Goal: Task Accomplishment & Management: Complete application form

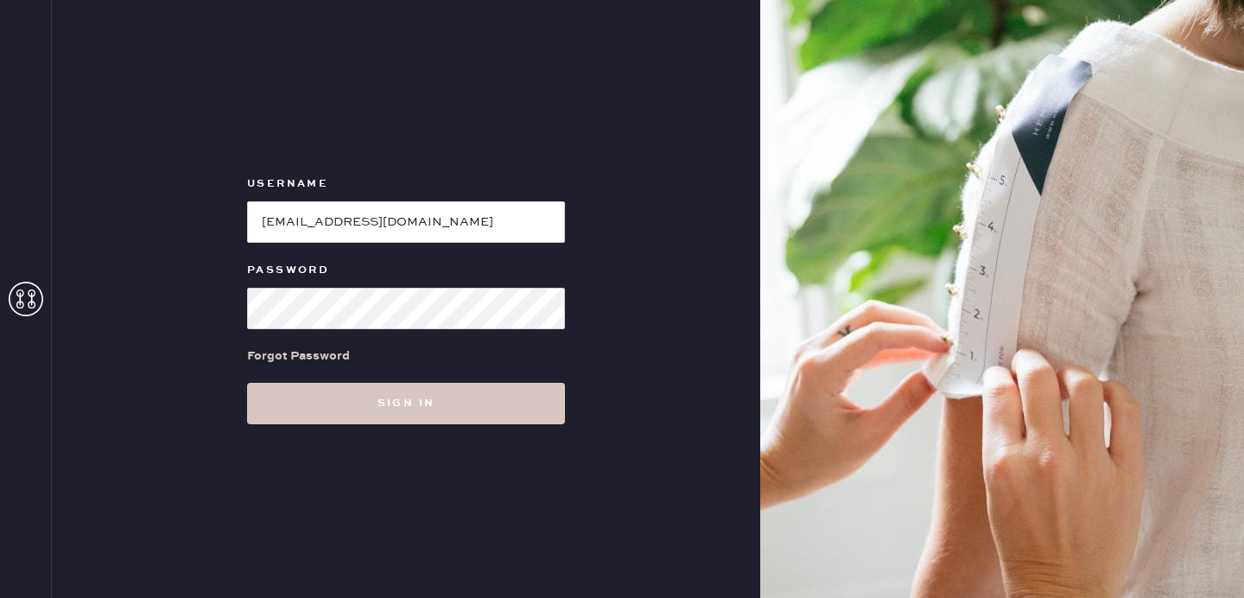
click at [309, 392] on button "Sign in" at bounding box center [406, 403] width 318 height 41
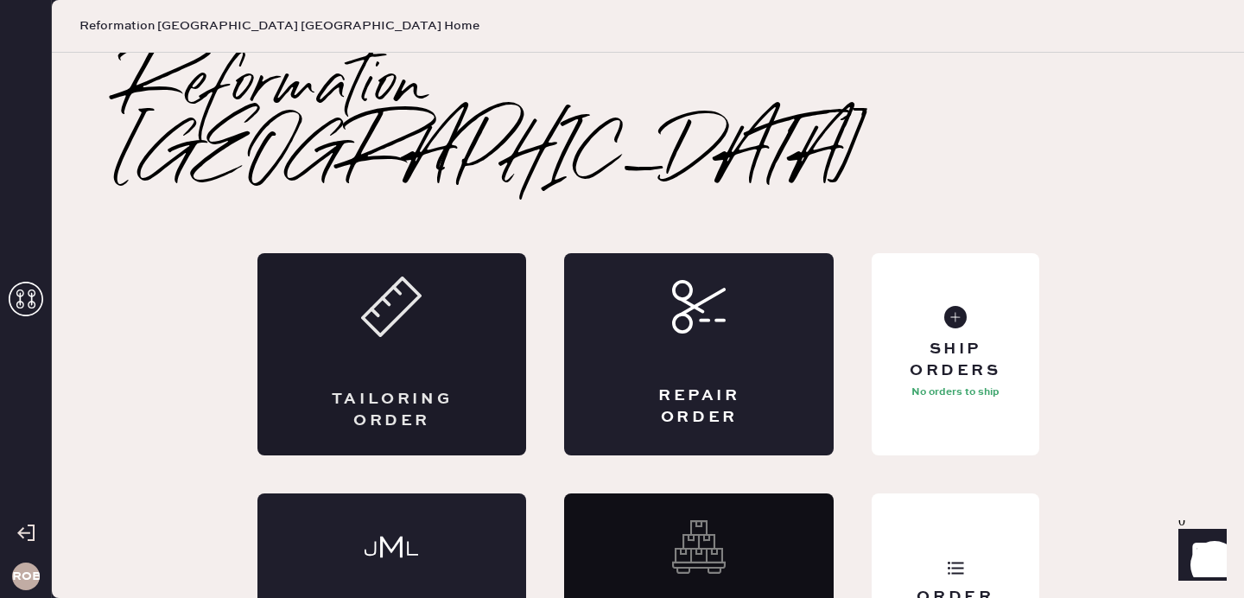
click at [416, 276] on icon at bounding box center [391, 306] width 60 height 60
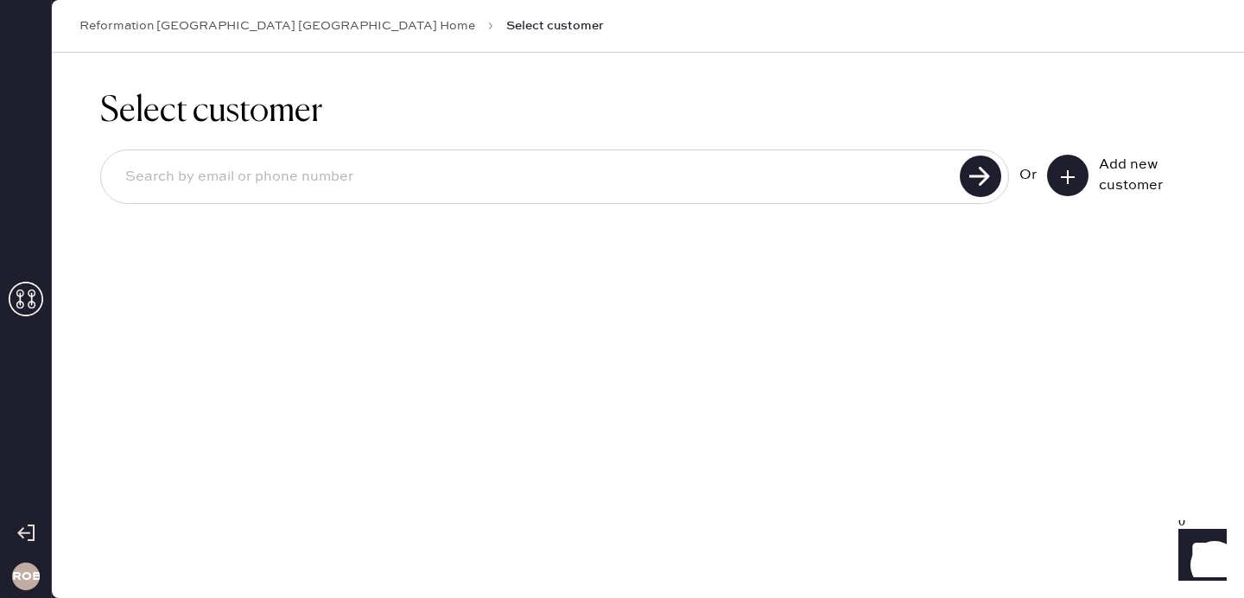
click at [837, 172] on input at bounding box center [532, 177] width 843 height 40
click at [573, 75] on div "Select customer Or Add new customer" at bounding box center [648, 158] width 1192 height 210
click at [1009, 68] on div "Select customer Or Add new customer" at bounding box center [648, 158] width 1192 height 210
click at [955, 92] on h1 "Select customer" at bounding box center [647, 111] width 1095 height 41
click at [1050, 179] on button at bounding box center [1067, 175] width 41 height 41
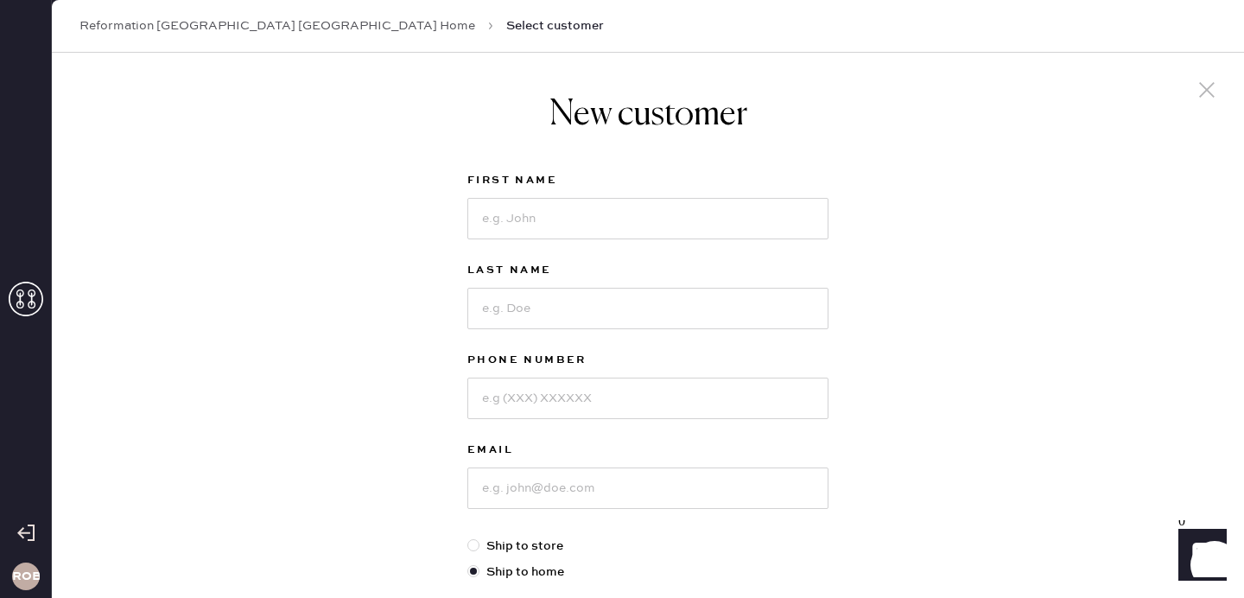
click at [935, 112] on div "New customer First Name Last Name Phone Number Email Ship to store Ship to home…" at bounding box center [648, 588] width 1192 height 1071
click at [767, 229] on input at bounding box center [647, 218] width 361 height 41
type input "Grace"
click at [534, 311] on input at bounding box center [647, 308] width 361 height 41
type input "Mcgarel"
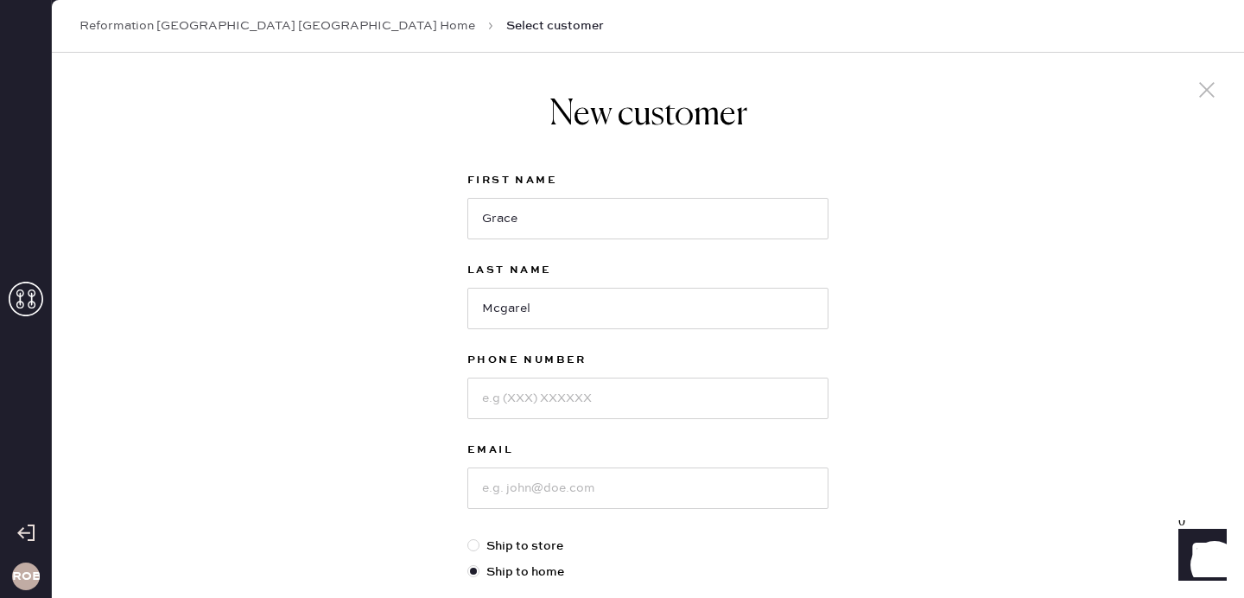
click at [511, 419] on div "Phone Number" at bounding box center [647, 395] width 361 height 90
click at [516, 409] on input at bounding box center [647, 397] width 361 height 41
type input "3122061082"
click at [494, 496] on input at bounding box center [647, 487] width 361 height 41
type input "[EMAIL_ADDRESS][DOMAIN_NAME]"
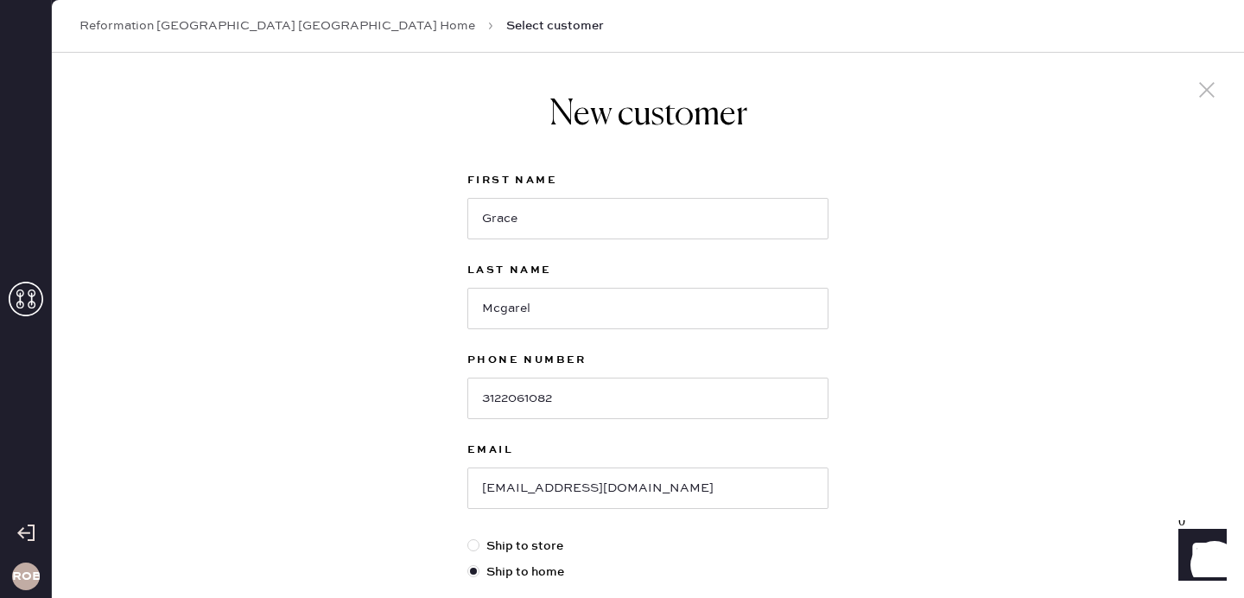
click at [374, 440] on div "New customer First Name [PERSON_NAME] Last Name Mcgarel Phone Number [PHONE_NUM…" at bounding box center [648, 588] width 1192 height 1071
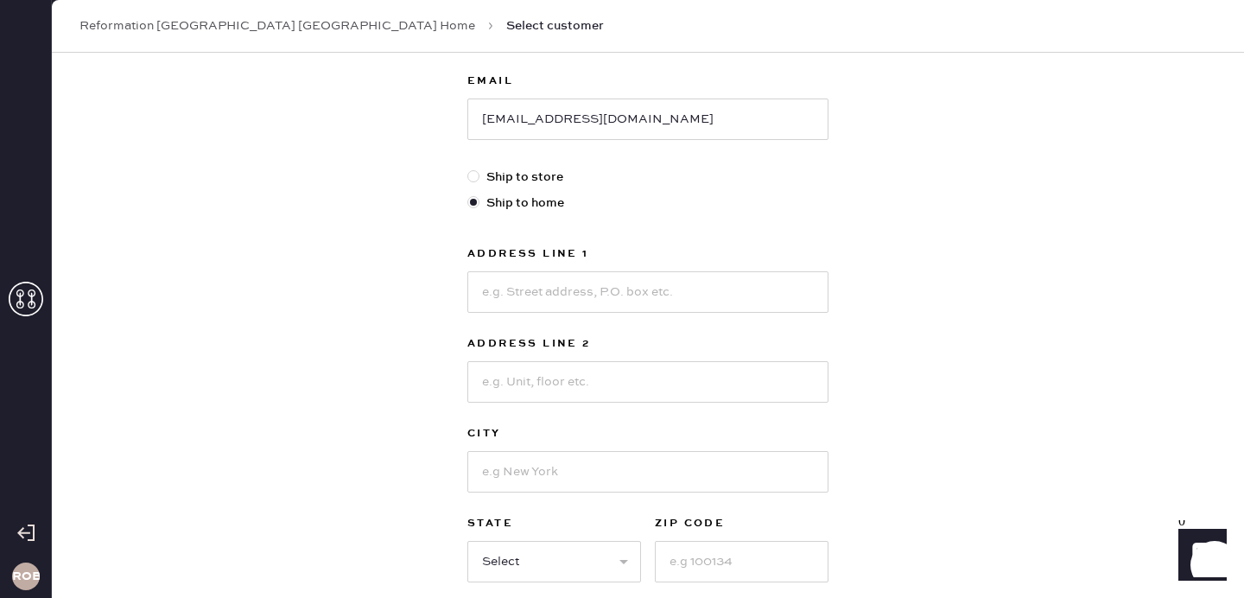
scroll to position [345, 0]
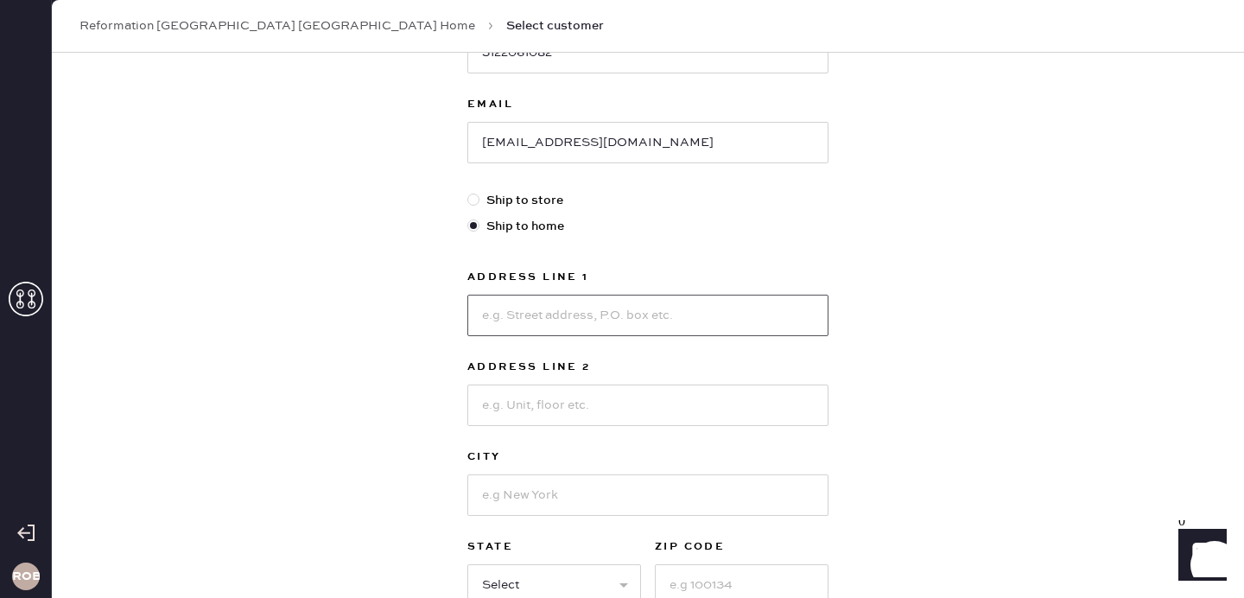
click at [505, 327] on input at bounding box center [647, 315] width 361 height 41
type input "[STREET_ADDRESS]"
click at [492, 500] on input at bounding box center [647, 494] width 361 height 41
type input "[GEOGRAPHIC_DATA]"
click at [343, 494] on div "New customer First Name [PERSON_NAME] Last Name Mcgarel Phone Number [PHONE_NUM…" at bounding box center [648, 242] width 1192 height 1071
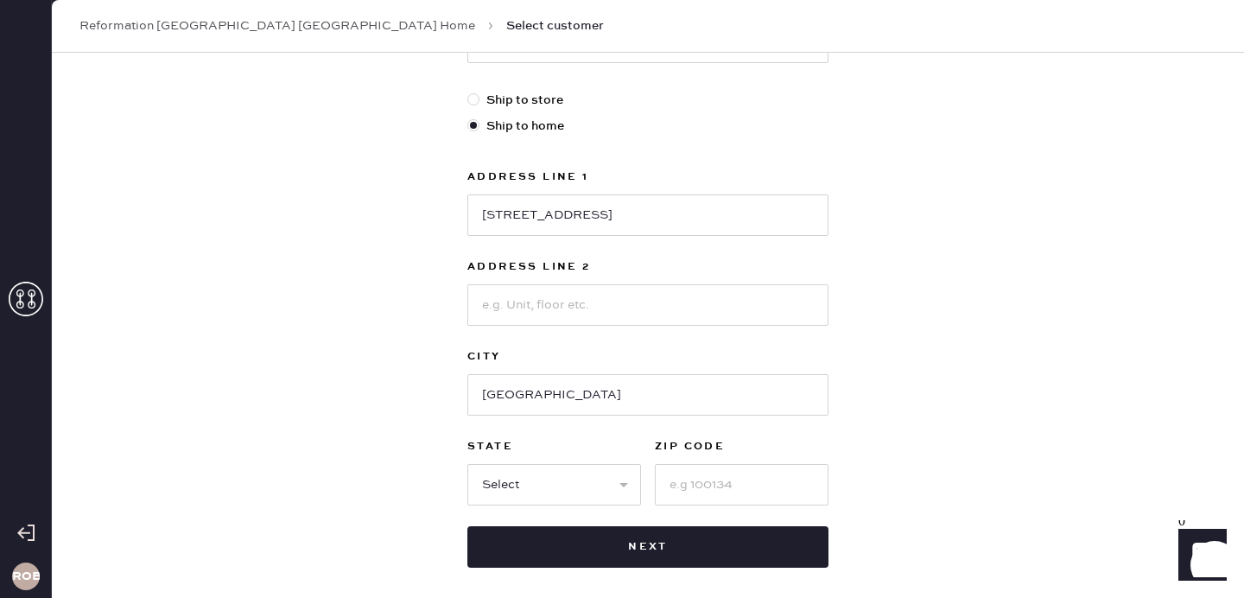
scroll to position [449, 0]
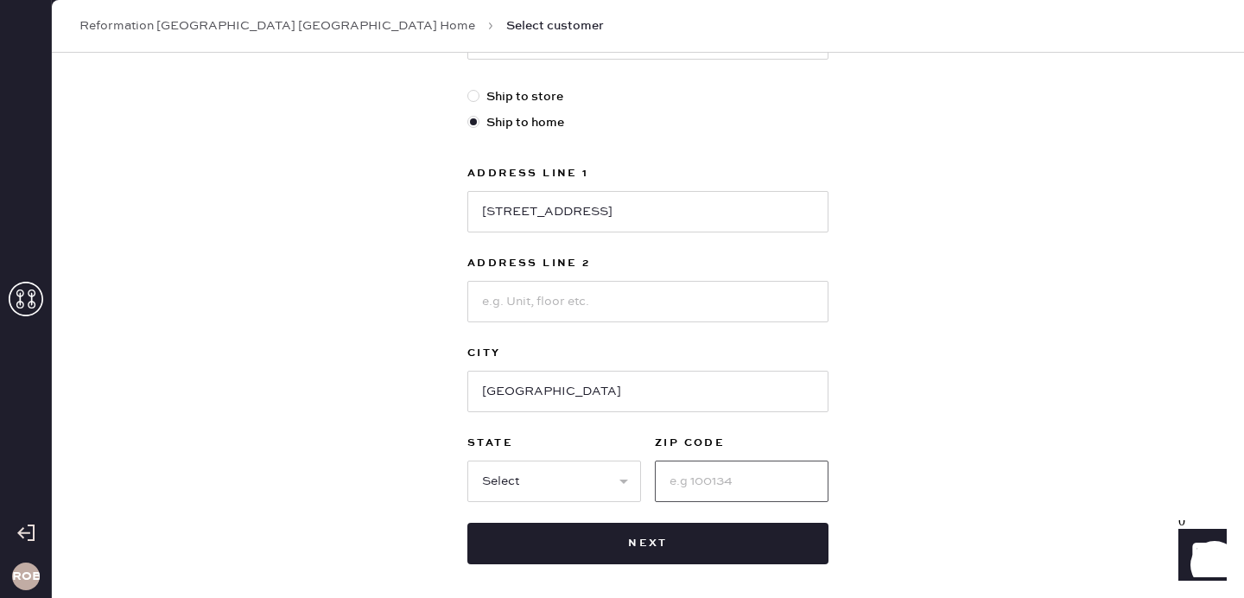
click at [679, 473] on input at bounding box center [742, 480] width 174 height 41
type input "60558"
click at [592, 477] on select "Select AK AL AR AZ CA CO CT [GEOGRAPHIC_DATA] DE FL [GEOGRAPHIC_DATA] HI [GEOGR…" at bounding box center [554, 480] width 174 height 41
select select "IL"
click at [467, 460] on select "Select AK AL AR AZ CA CO CT [GEOGRAPHIC_DATA] DE FL [GEOGRAPHIC_DATA] HI [GEOGR…" at bounding box center [554, 480] width 174 height 41
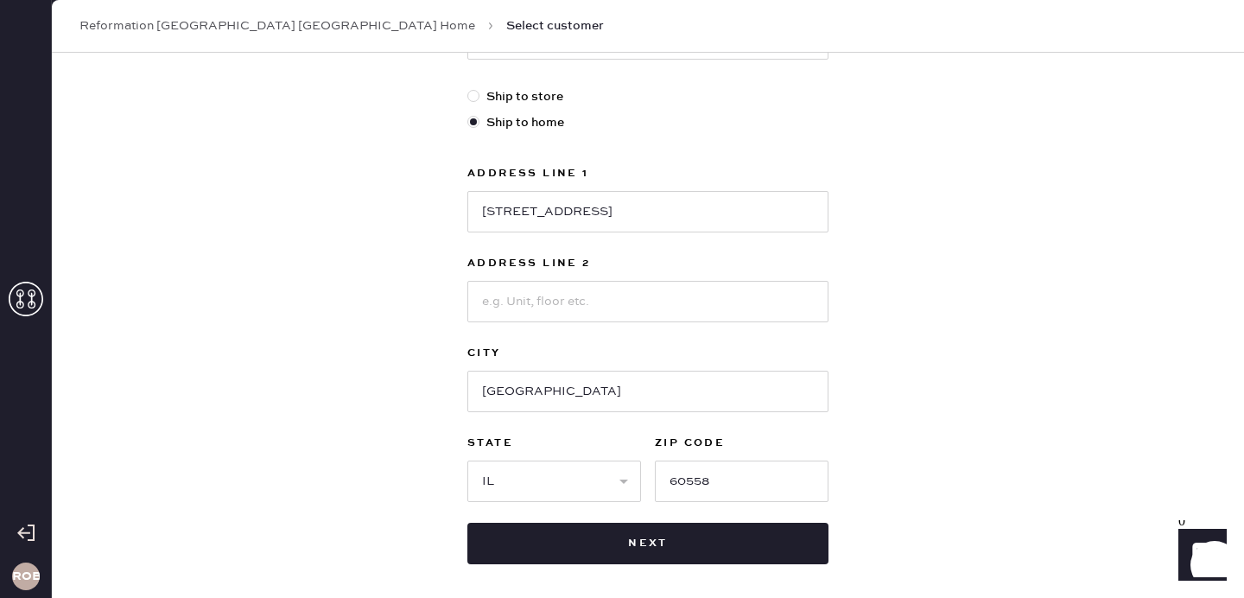
click at [1003, 340] on div "New customer First Name [PERSON_NAME] Last Name Mcgarel Phone Number [PHONE_NUM…" at bounding box center [648, 139] width 1192 height 1071
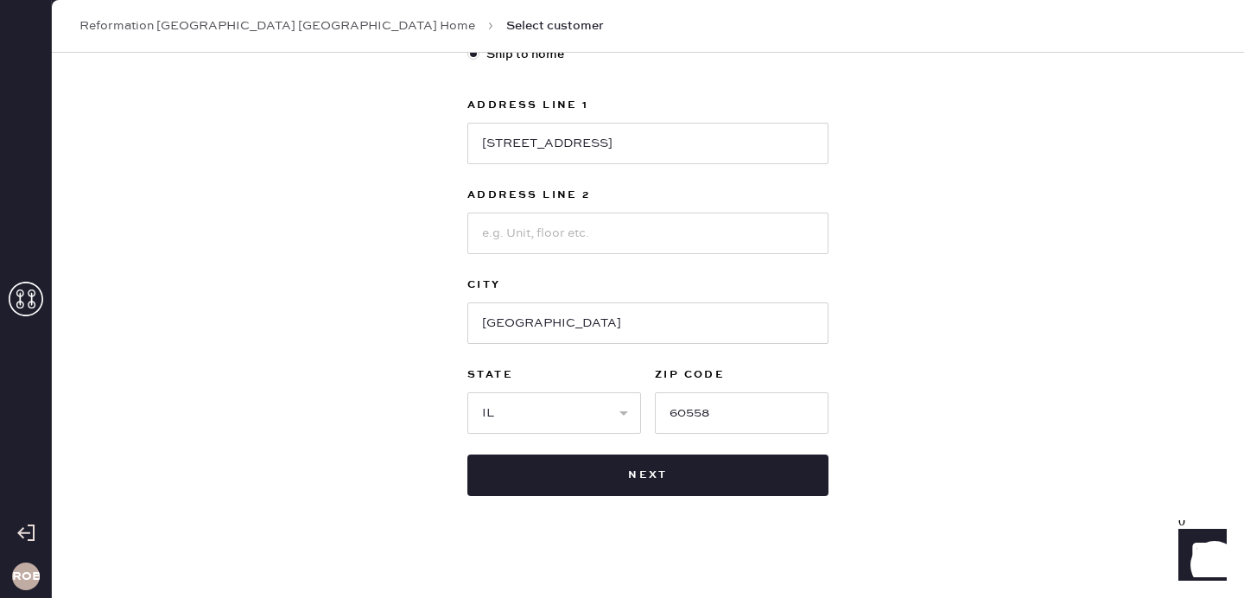
scroll to position [526, 0]
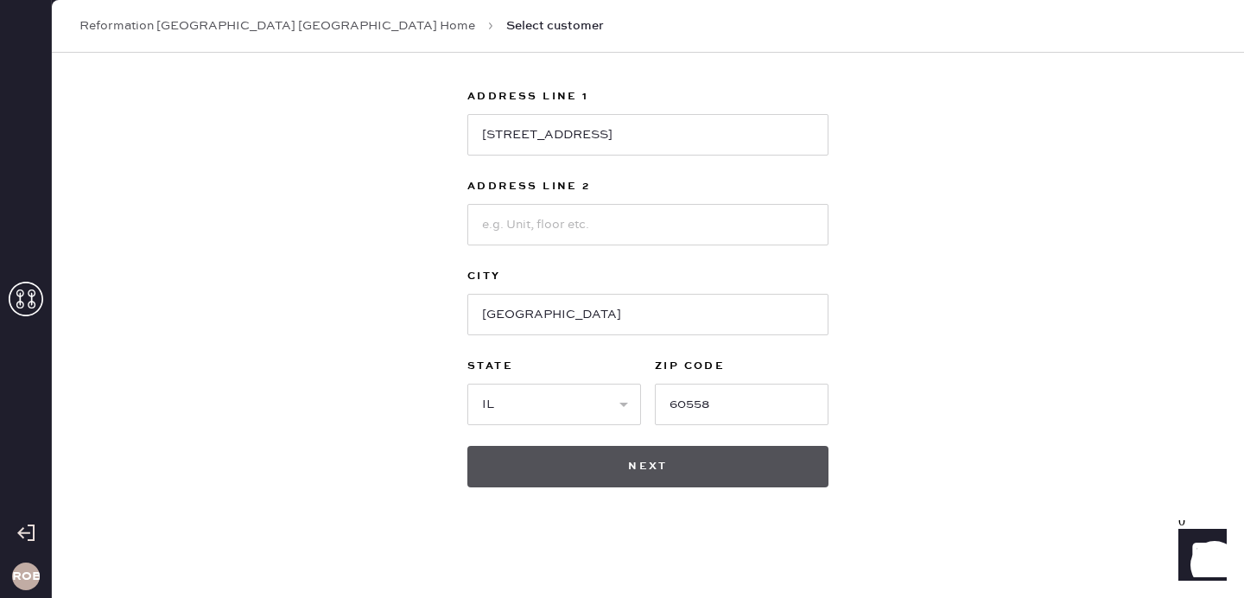
click at [716, 459] on button "Next" at bounding box center [647, 466] width 361 height 41
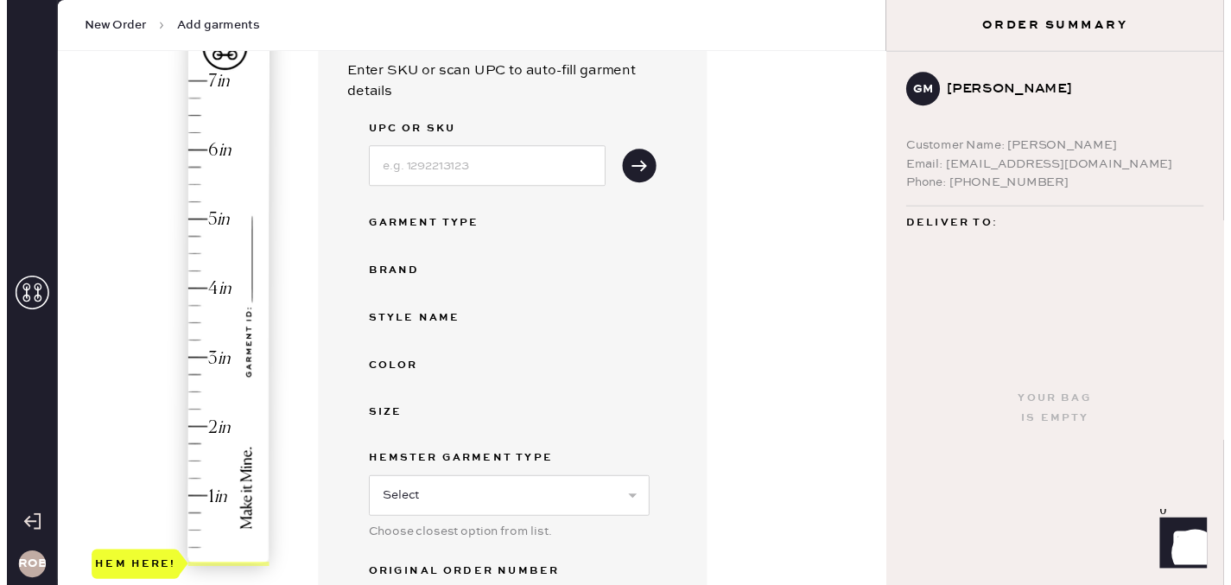
scroll to position [207, 0]
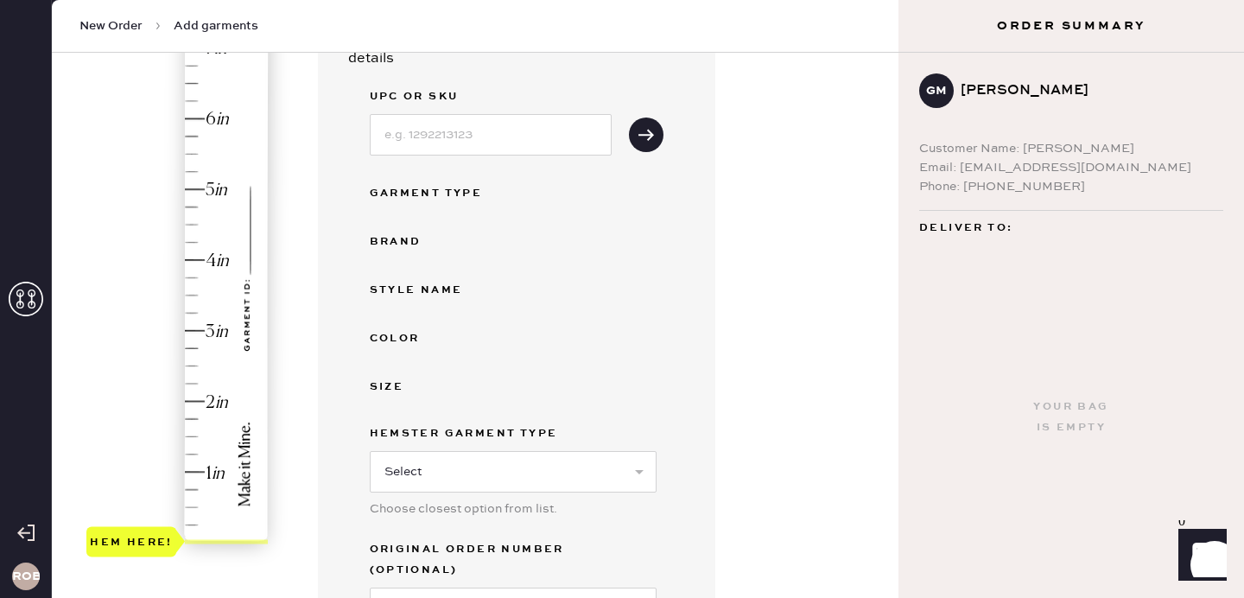
click at [781, 219] on div "Garment details Enter SKU or scan UPC to auto-fill garment details UPC or SKU G…" at bounding box center [601, 413] width 567 height 897
click at [991, 188] on div "Phone: [PHONE_NUMBER]" at bounding box center [1071, 186] width 304 height 19
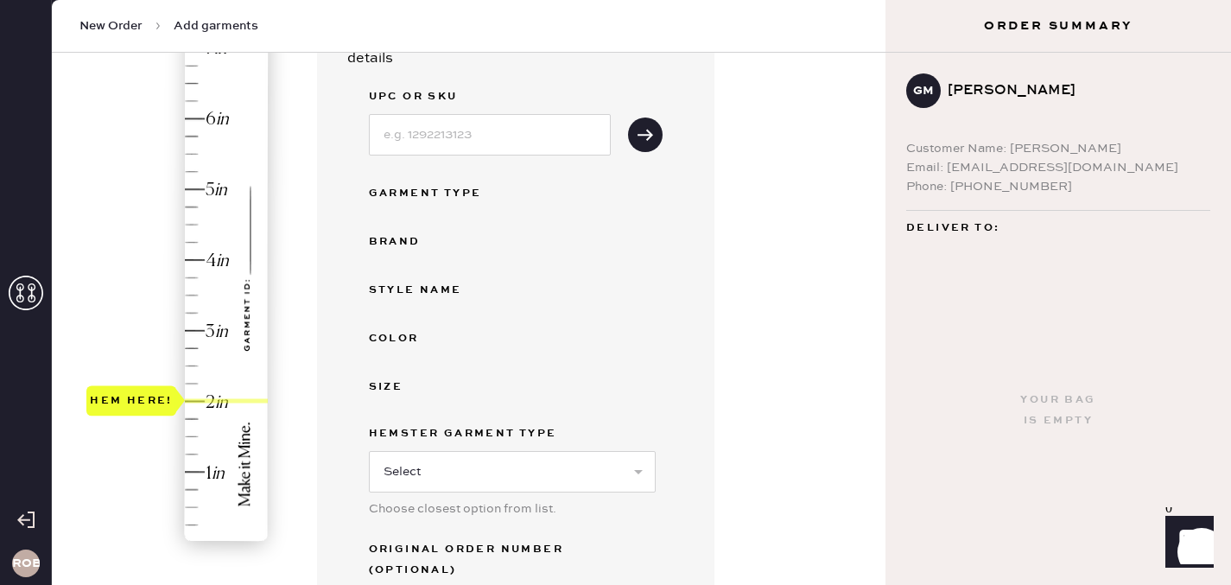
drag, startPoint x: 201, startPoint y: 541, endPoint x: 215, endPoint y: 409, distance: 132.9
click at [215, 409] on div "Hem here!" at bounding box center [178, 296] width 184 height 510
click at [542, 132] on input at bounding box center [490, 134] width 242 height 41
click at [751, 132] on div "Garment details Enter SKU or scan UPC to auto-fill garment details UPC or SKU G…" at bounding box center [594, 413] width 554 height 897
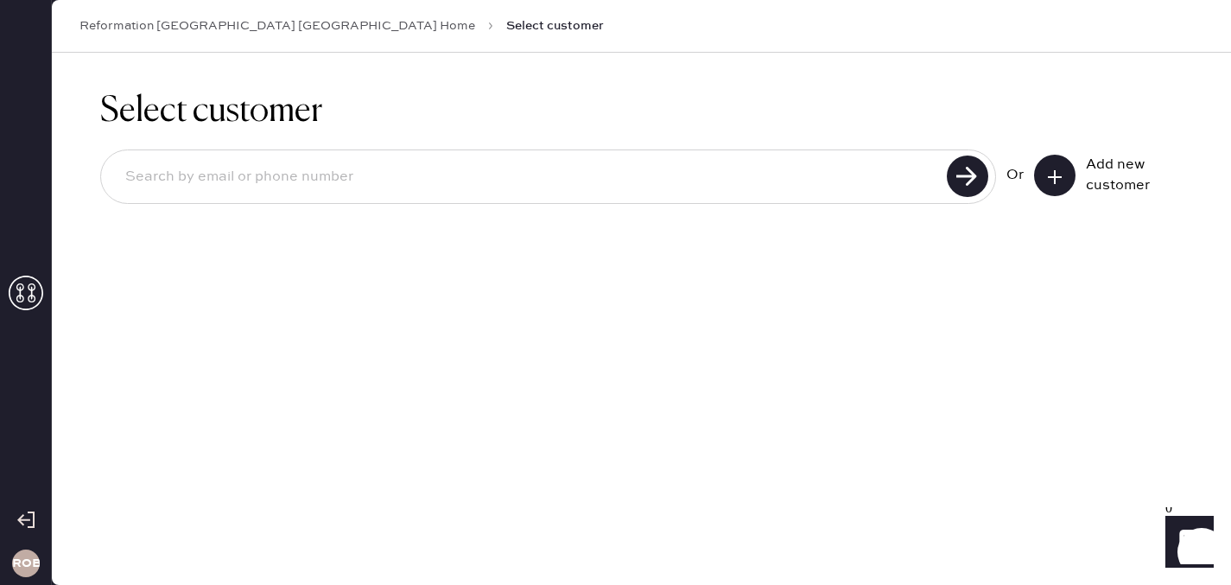
click at [1075, 171] on div "Add new customer" at bounding box center [1108, 175] width 149 height 41
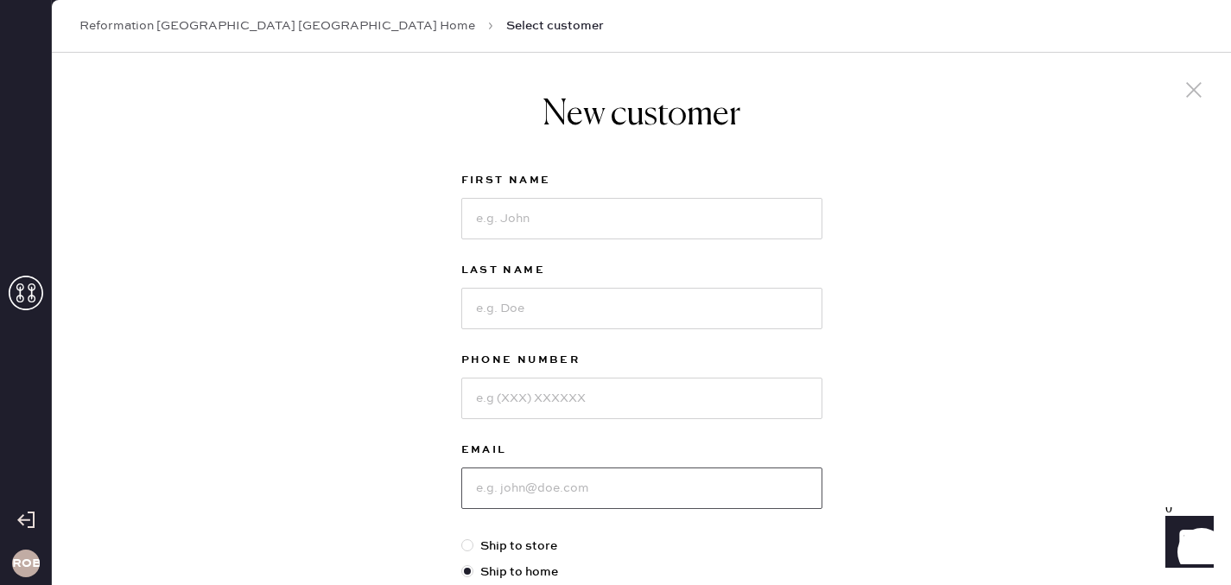
click at [580, 485] on input at bounding box center [641, 487] width 361 height 41
type input "[EMAIL_ADDRESS][DOMAIN_NAME]"
click at [581, 207] on input at bounding box center [641, 218] width 361 height 41
type input "Grace"
click at [542, 306] on input at bounding box center [641, 308] width 361 height 41
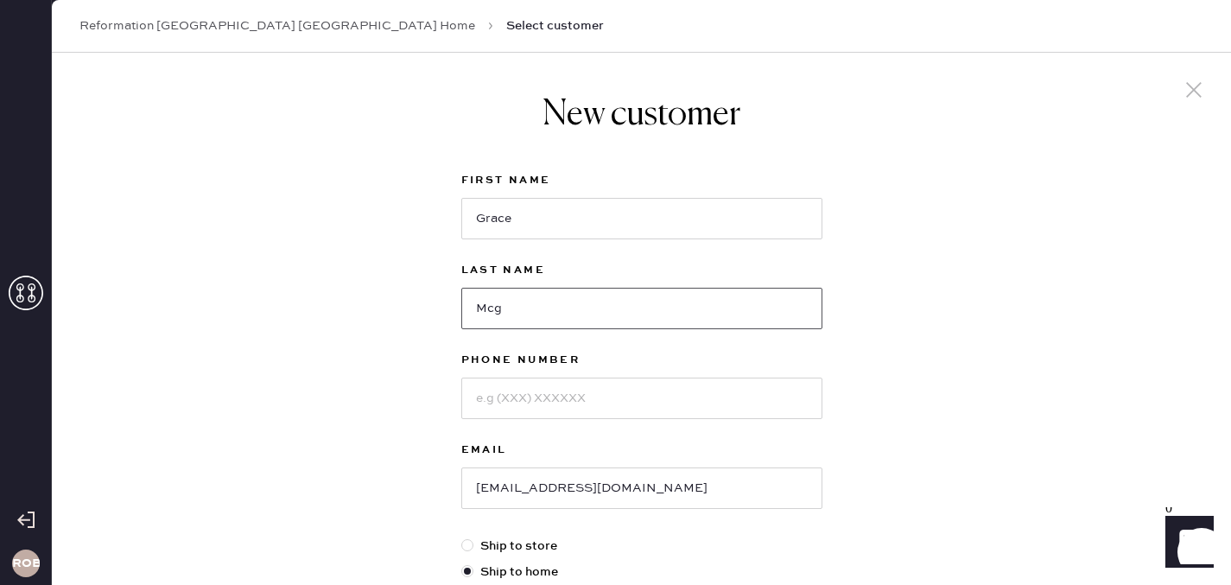
type input "Mcgarel"
click at [552, 412] on input at bounding box center [641, 397] width 361 height 41
click at [378, 420] on div "New customer First Name [PERSON_NAME] Last Name Mcgarel Phone Number Email [EMA…" at bounding box center [641, 588] width 1179 height 1071
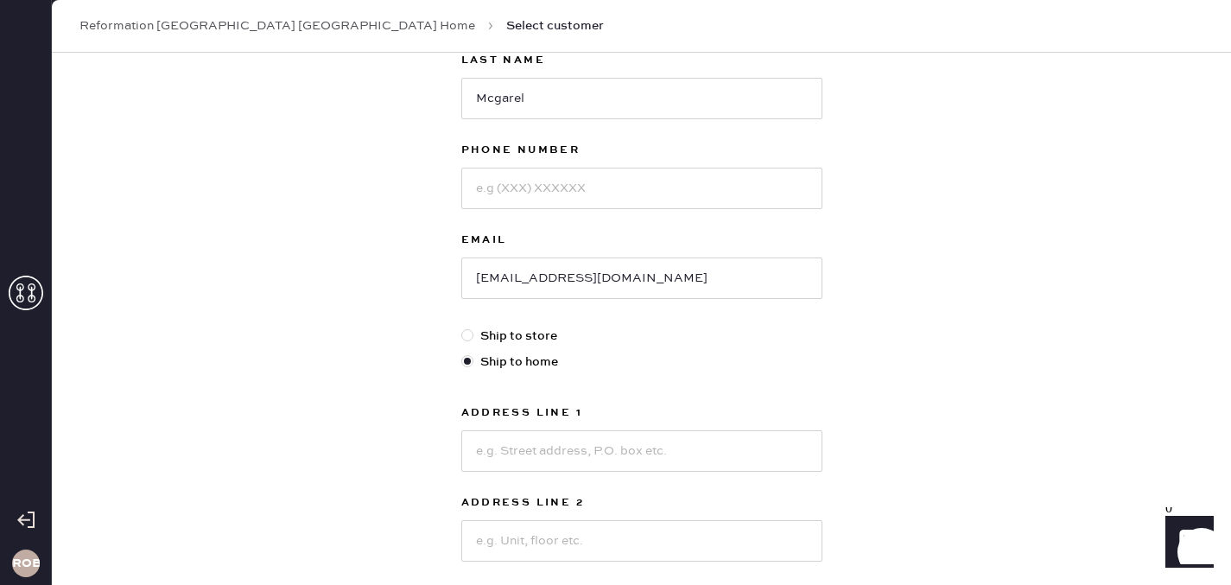
scroll to position [207, 0]
click at [534, 212] on div "Phone Number" at bounding box center [641, 188] width 361 height 90
click at [537, 181] on input at bounding box center [641, 190] width 361 height 41
type input "3122061082"
click at [516, 447] on input at bounding box center [641, 453] width 361 height 41
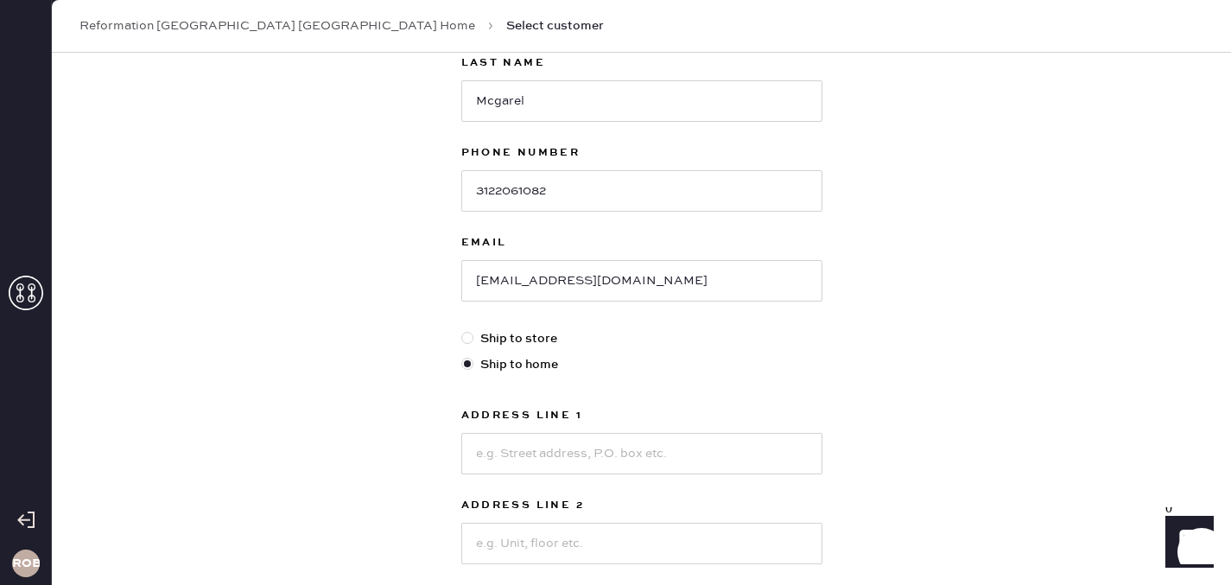
click at [371, 370] on div "New customer First Name [PERSON_NAME] Last Name Mcgarel Phone Number [PHONE_NUM…" at bounding box center [641, 380] width 1179 height 1071
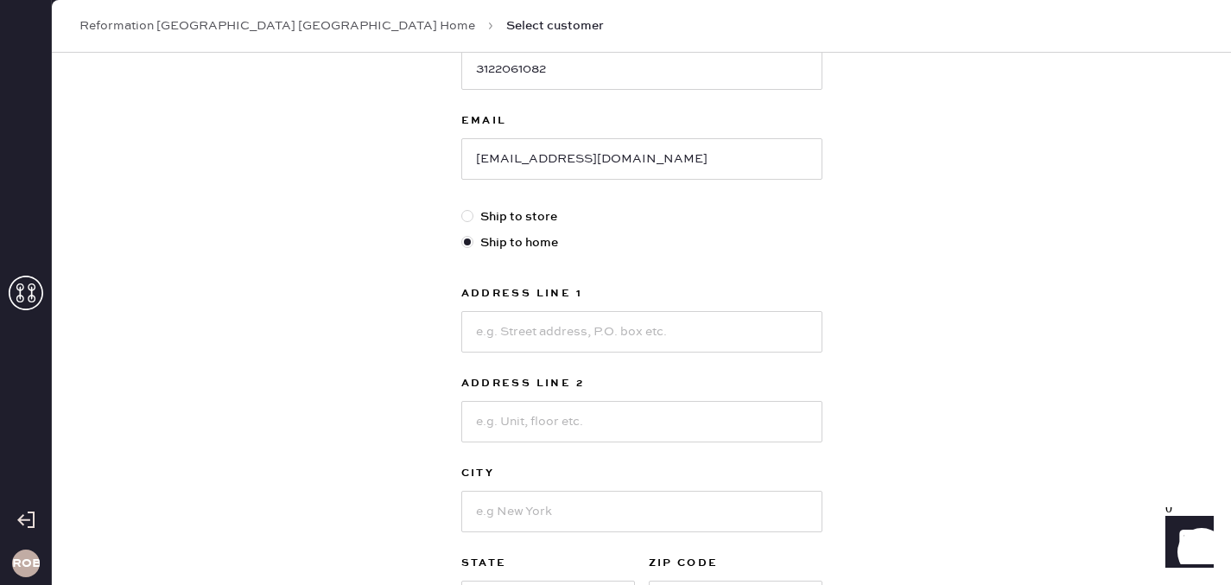
scroll to position [345, 0]
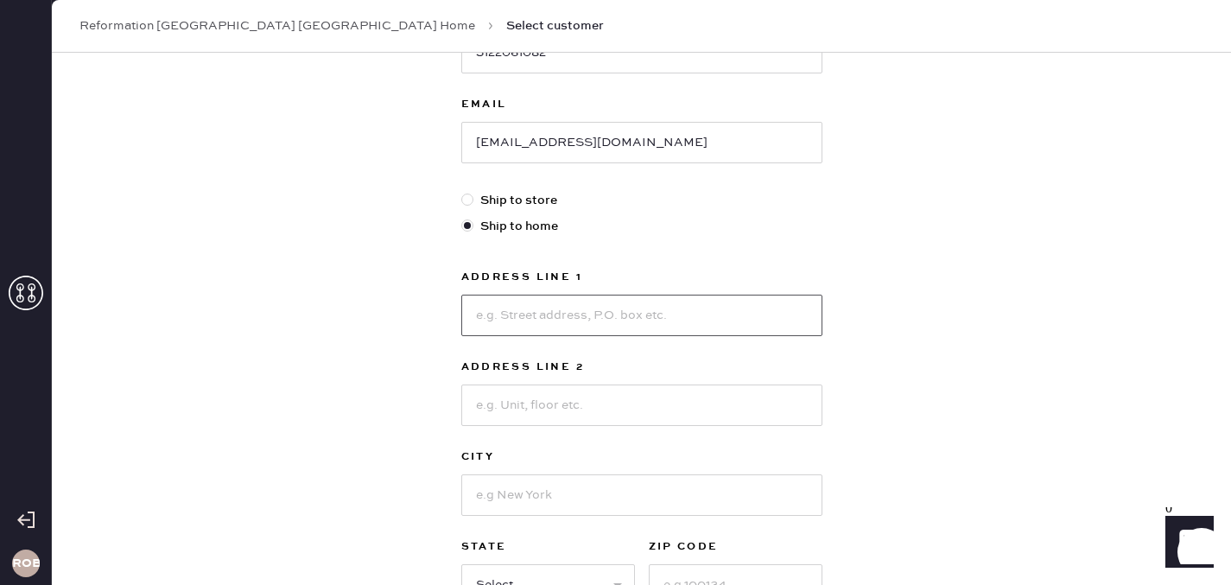
click at [505, 317] on input at bounding box center [641, 315] width 361 height 41
type input "[STREET_ADDRESS]"
click at [483, 487] on input at bounding box center [641, 494] width 361 height 41
type input "E"
type input "[GEOGRAPHIC_DATA]"
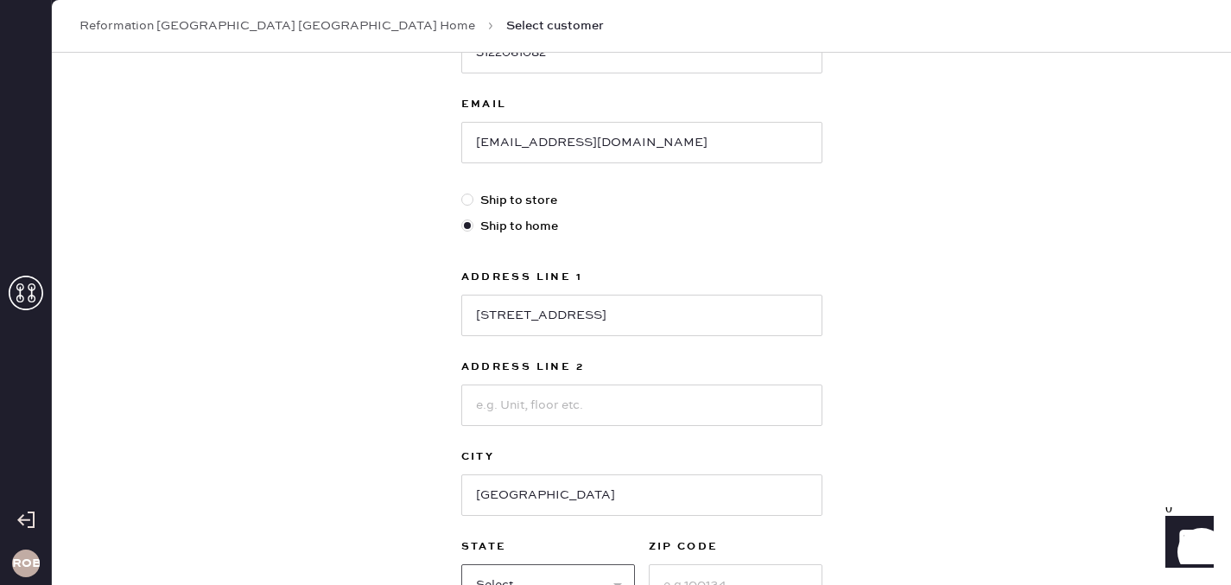
click at [520, 577] on select "Select AK AL AR AZ CA CO CT [GEOGRAPHIC_DATA] DE FL [GEOGRAPHIC_DATA] HI [GEOGR…" at bounding box center [548, 584] width 174 height 41
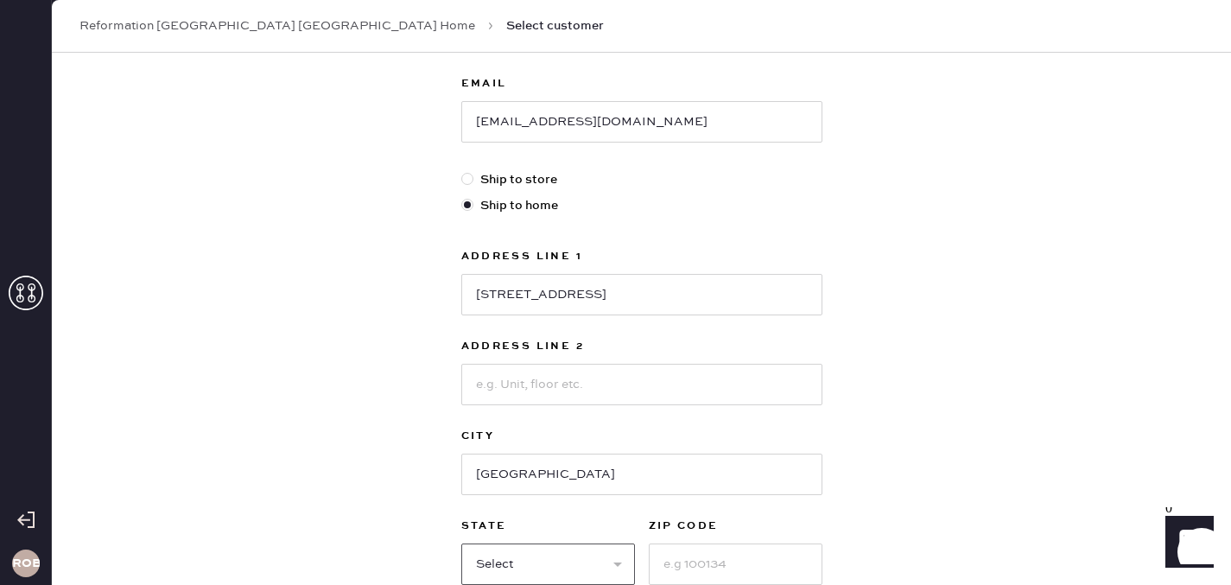
select select "IL"
click at [461, 543] on select "Select AK AL AR AZ CA CO CT [GEOGRAPHIC_DATA] DE FL [GEOGRAPHIC_DATA] HI [GEOGR…" at bounding box center [548, 563] width 174 height 41
click at [715, 555] on input at bounding box center [736, 563] width 174 height 41
type input "60558"
click at [1019, 465] on div "New customer First Name [PERSON_NAME] Last Name Mcgarel Phone Number [PHONE_NUM…" at bounding box center [641, 221] width 1179 height 1071
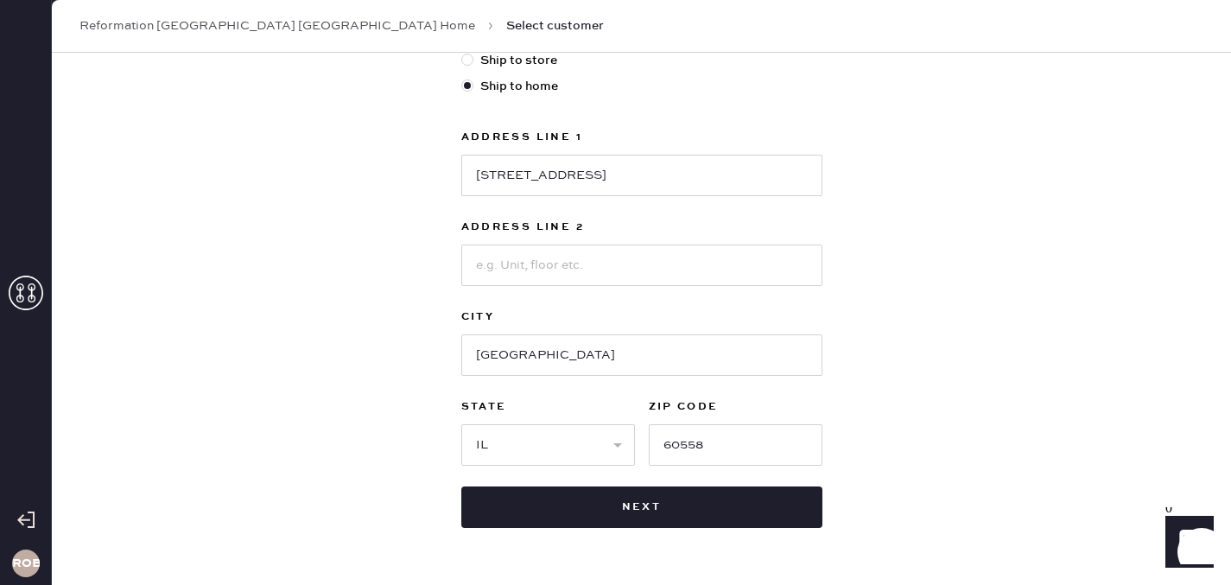
scroll to position [504, 0]
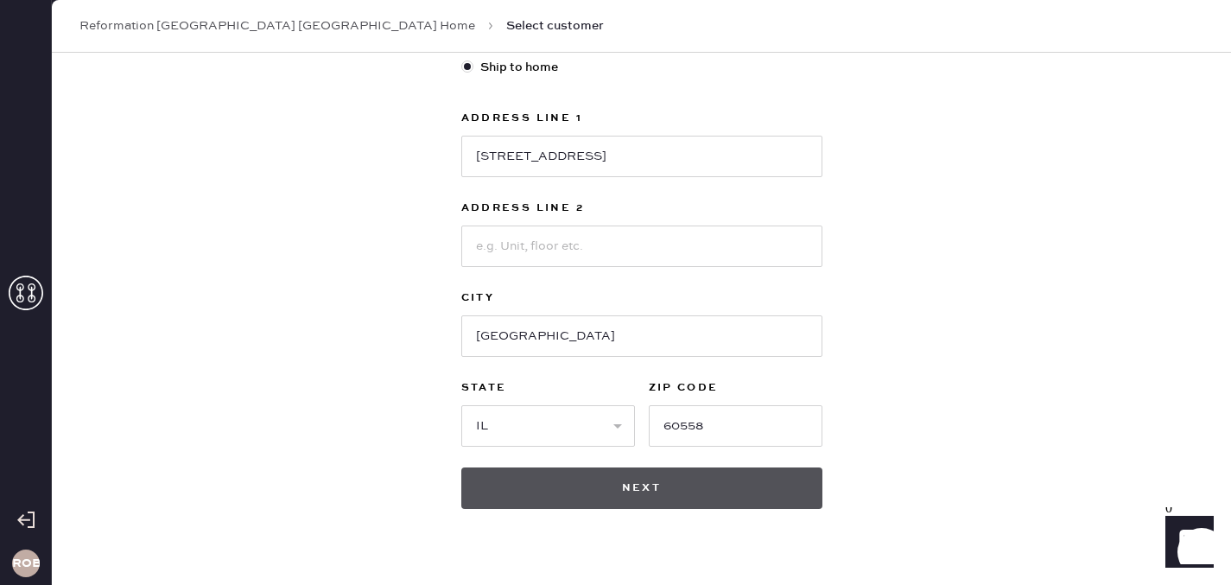
click at [662, 504] on button "Next" at bounding box center [641, 487] width 361 height 41
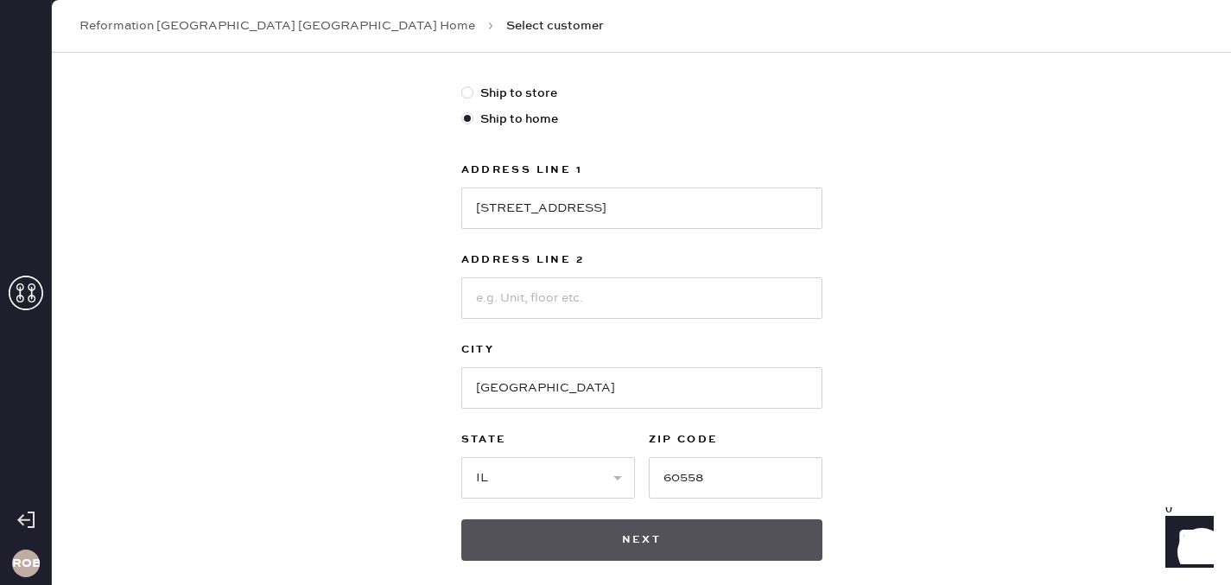
scroll to position [556, 0]
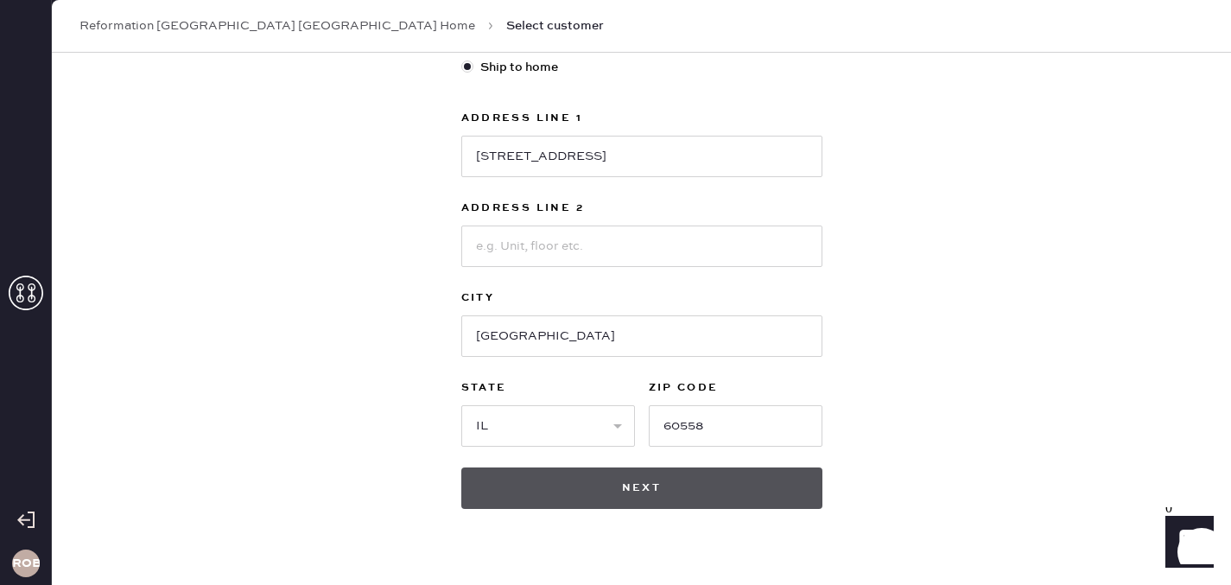
click at [650, 489] on button "Next" at bounding box center [641, 487] width 361 height 41
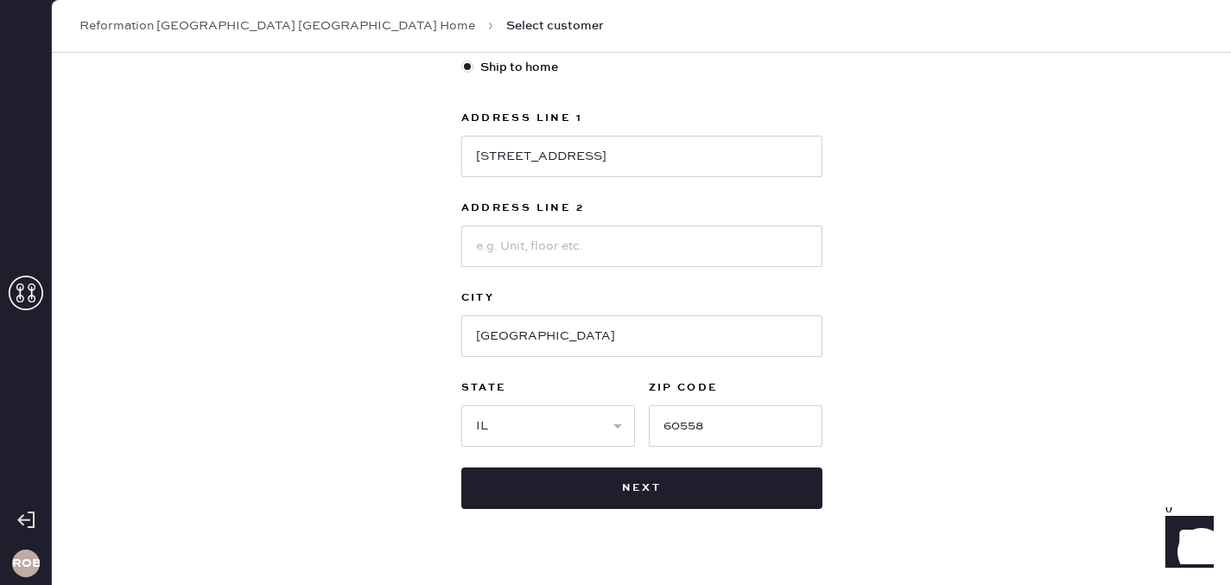
click at [950, 342] on div "New customer First Name [PERSON_NAME] Last Name Mcgarel Phone Number [PHONE_NUM…" at bounding box center [641, 57] width 1179 height 1123
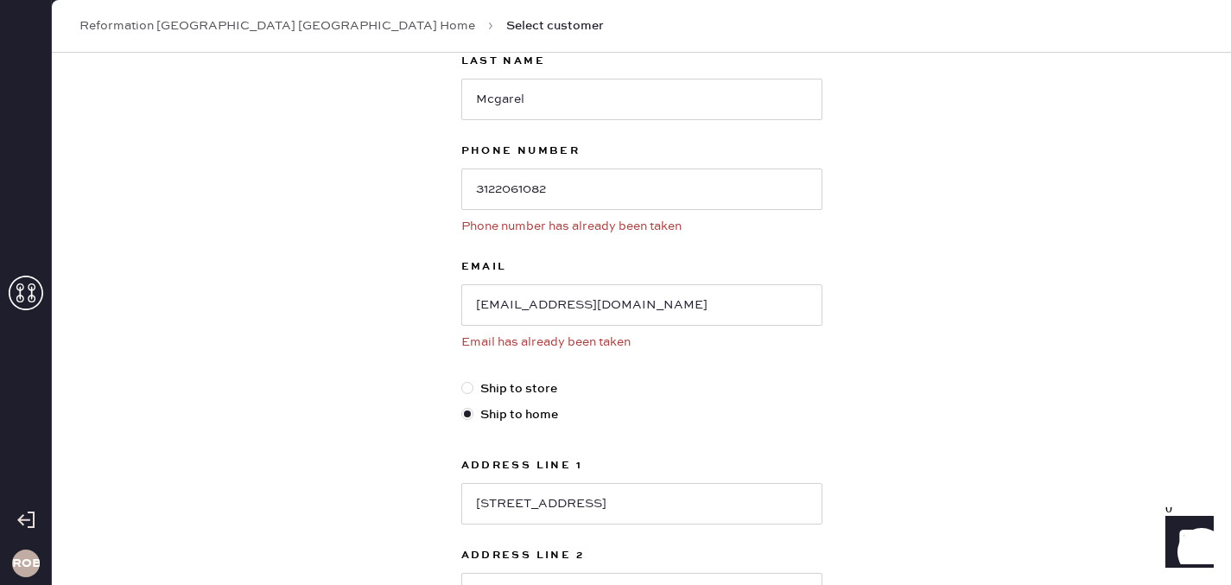
scroll to position [142, 0]
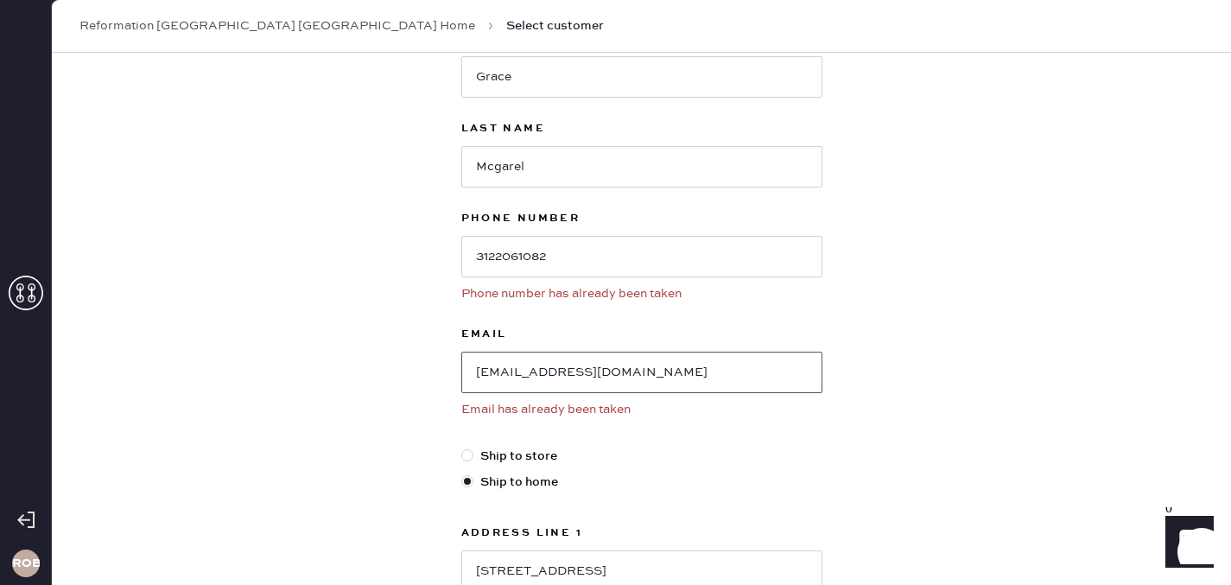
drag, startPoint x: 671, startPoint y: 387, endPoint x: 283, endPoint y: 326, distance: 392.5
click at [283, 326] on div "New customer First Name [PERSON_NAME] Last Name Mcgarel Phone Number [PHONE_NUM…" at bounding box center [641, 472] width 1179 height 1123
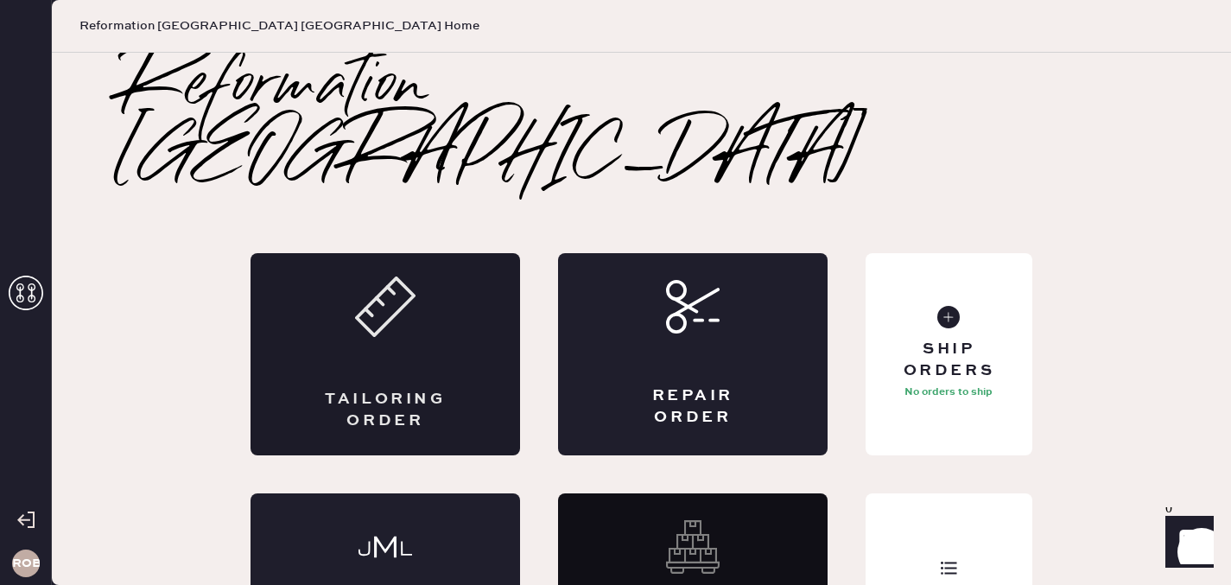
click at [437, 267] on div "Tailoring Order" at bounding box center [384, 354] width 269 height 202
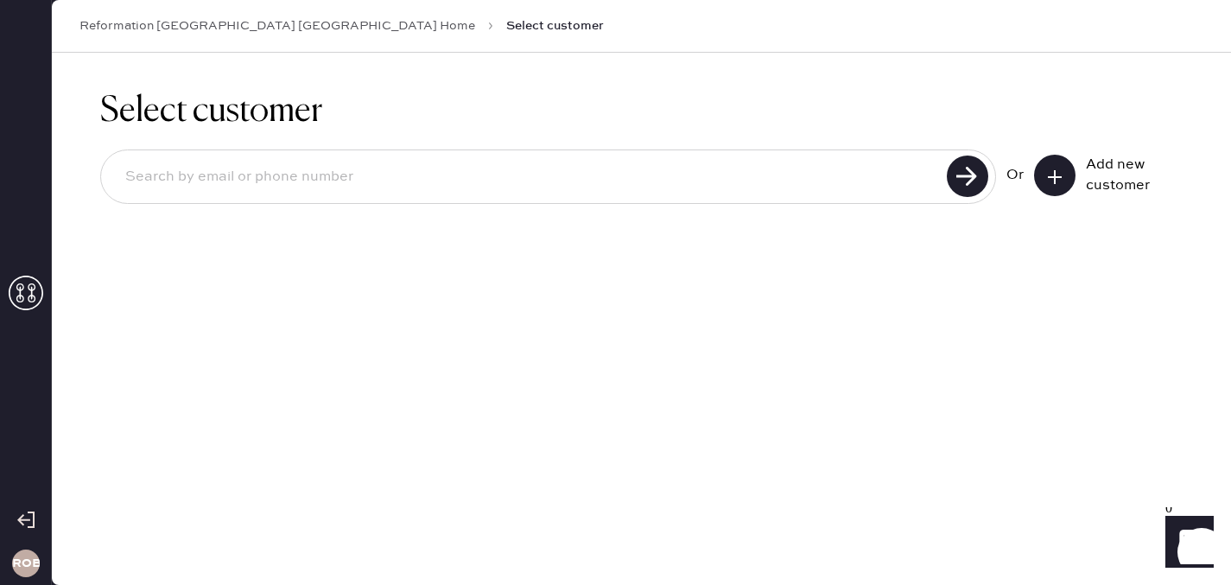
click at [508, 174] on input at bounding box center [526, 177] width 830 height 40
paste input "[EMAIL_ADDRESS][DOMAIN_NAME]"
type input "[EMAIL_ADDRESS][DOMAIN_NAME]"
click at [962, 169] on use at bounding box center [967, 175] width 41 height 41
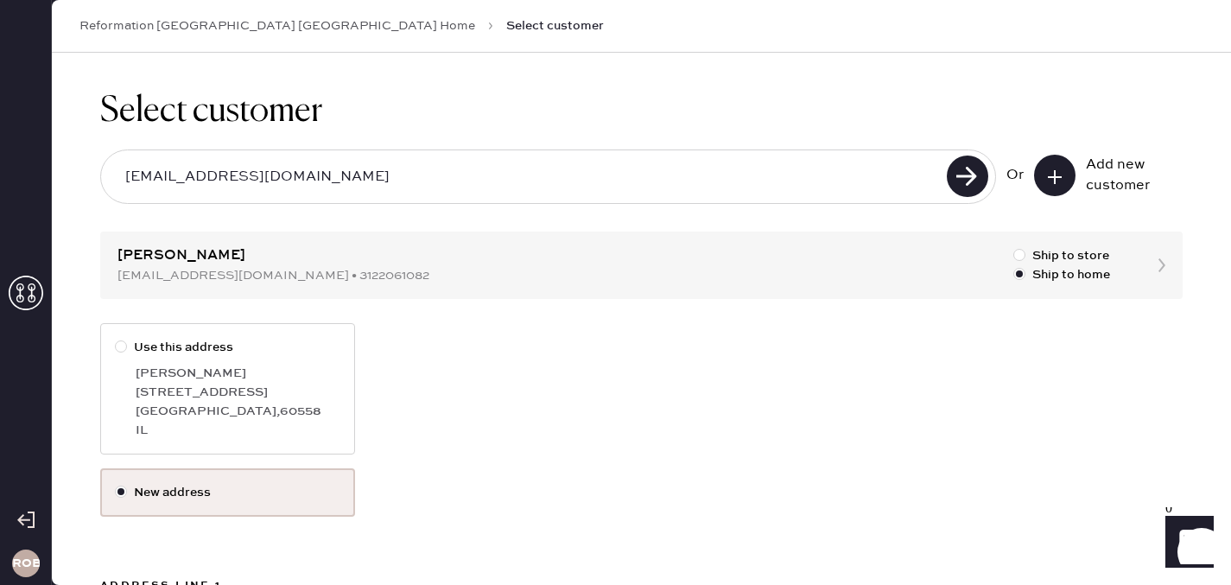
click at [123, 344] on div at bounding box center [121, 346] width 12 height 12
click at [116, 339] on input "Use this address" at bounding box center [115, 338] width 1 height 1
radio input "true"
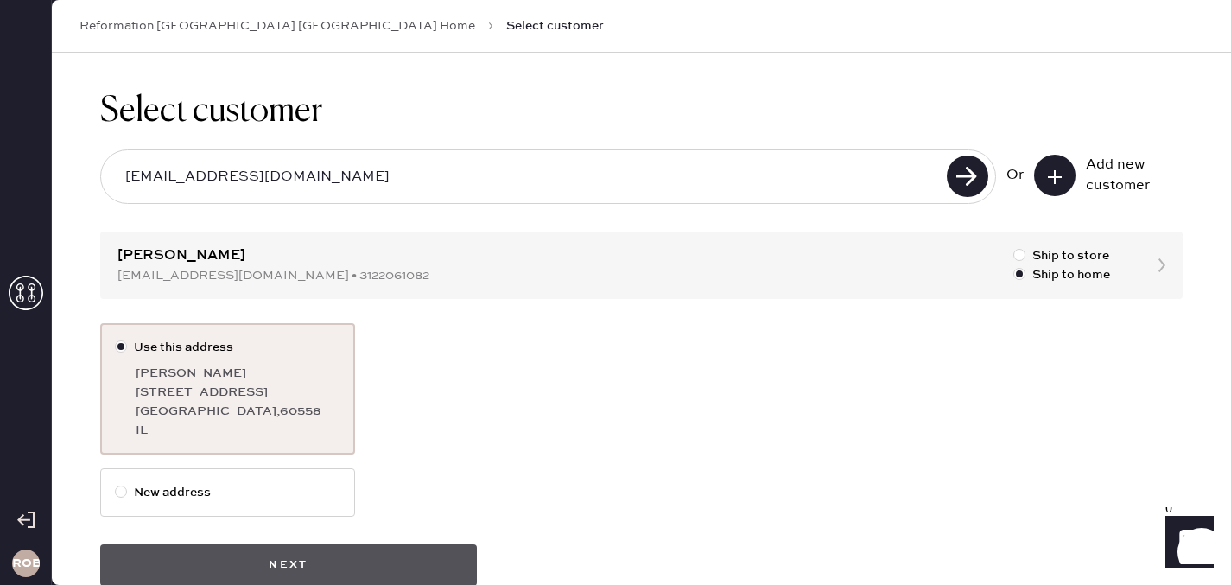
click at [246, 569] on button "Next" at bounding box center [288, 564] width 377 height 41
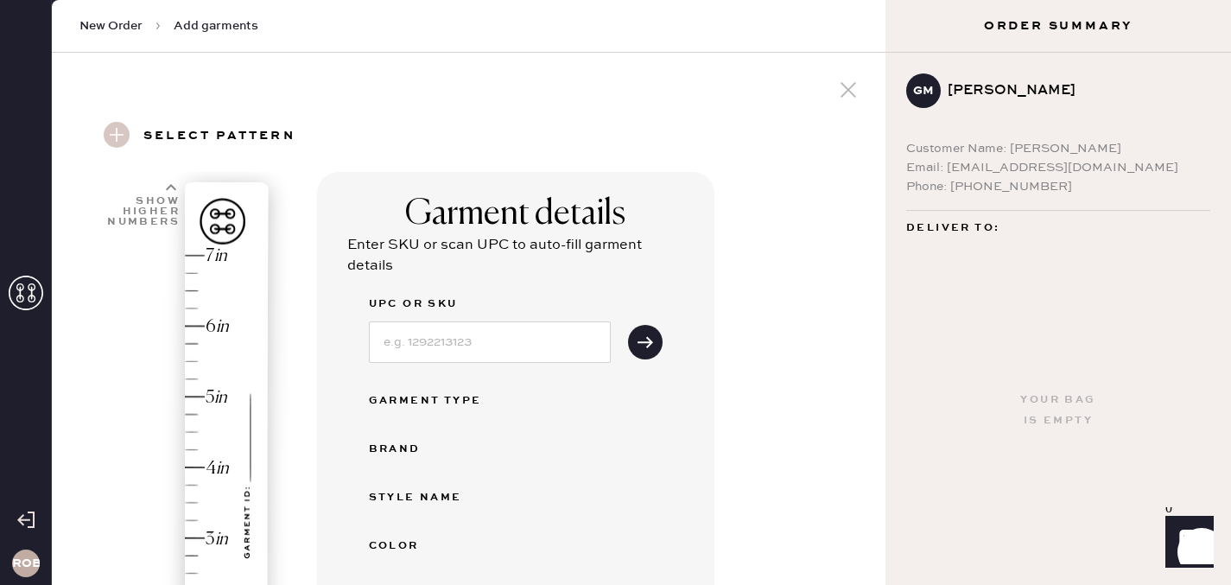
click at [554, 142] on div "Select pattern" at bounding box center [469, 136] width 806 height 71
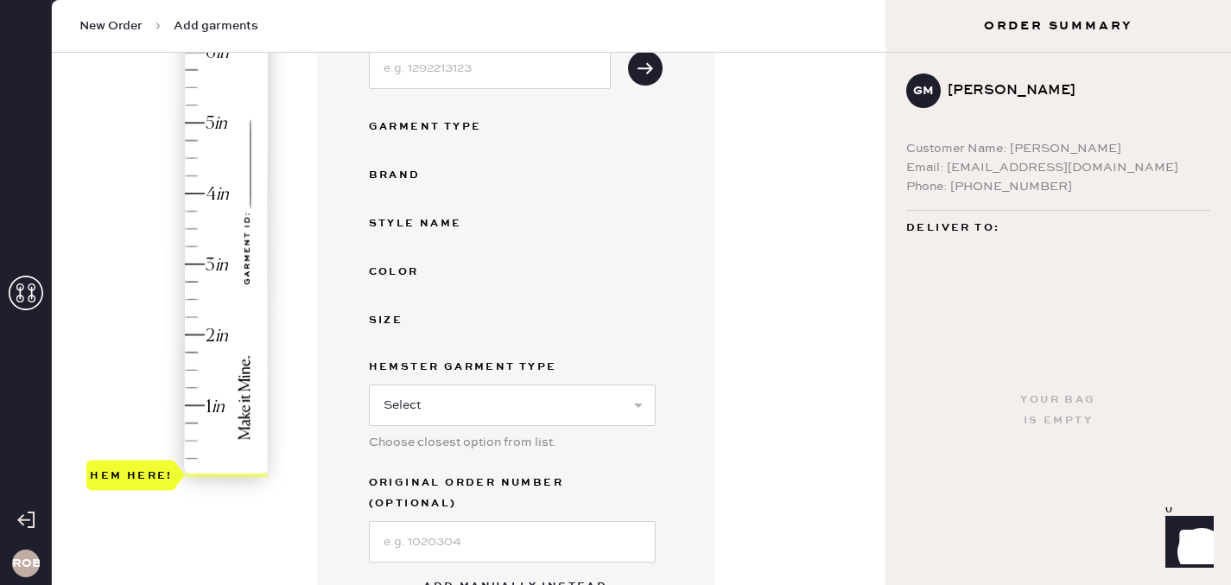
scroll to position [276, 0]
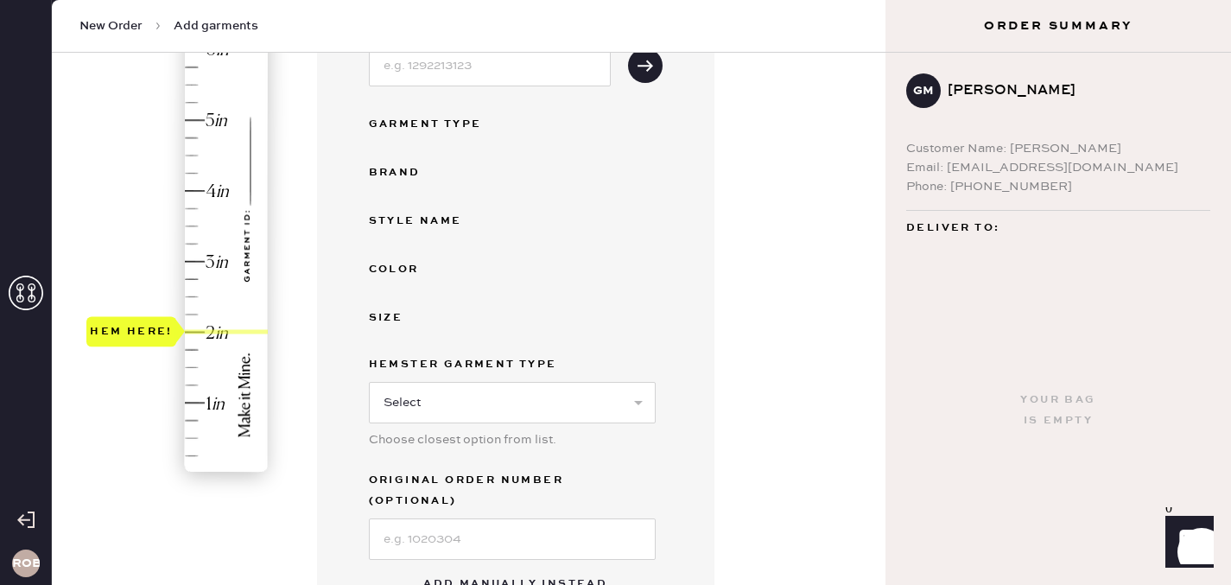
drag, startPoint x: 206, startPoint y: 473, endPoint x: 204, endPoint y: 333, distance: 140.8
click at [204, 333] on div "Hem here!" at bounding box center [178, 226] width 184 height 510
click at [515, 152] on div "UPC or SKU Garment Type Brand Style name Color Size Hemster Garment Type Select…" at bounding box center [516, 288] width 294 height 542
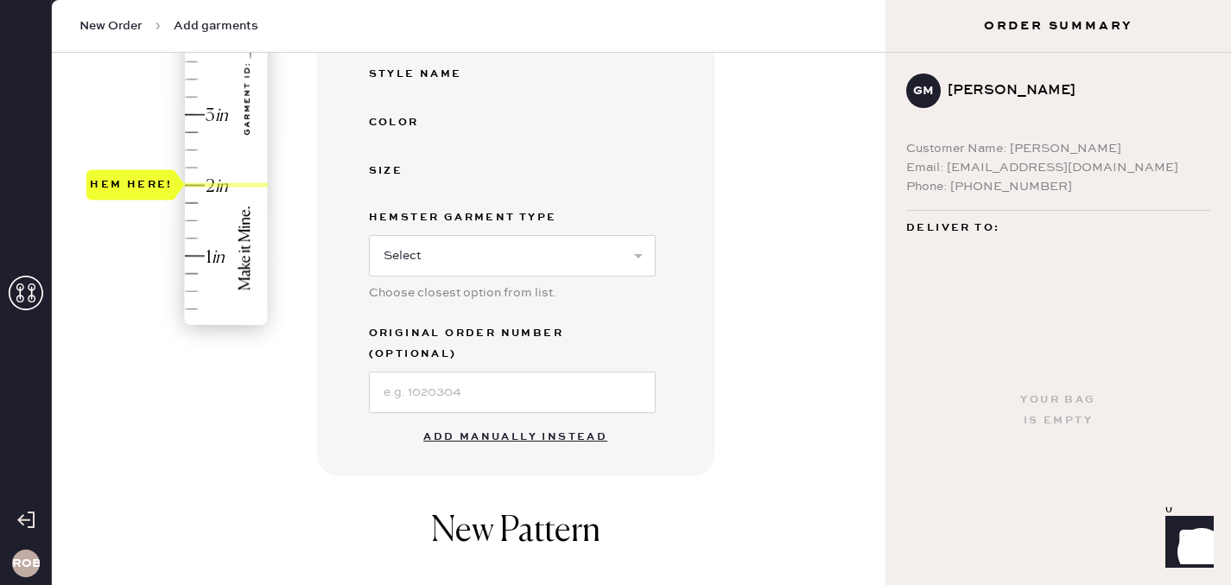
scroll to position [449, 0]
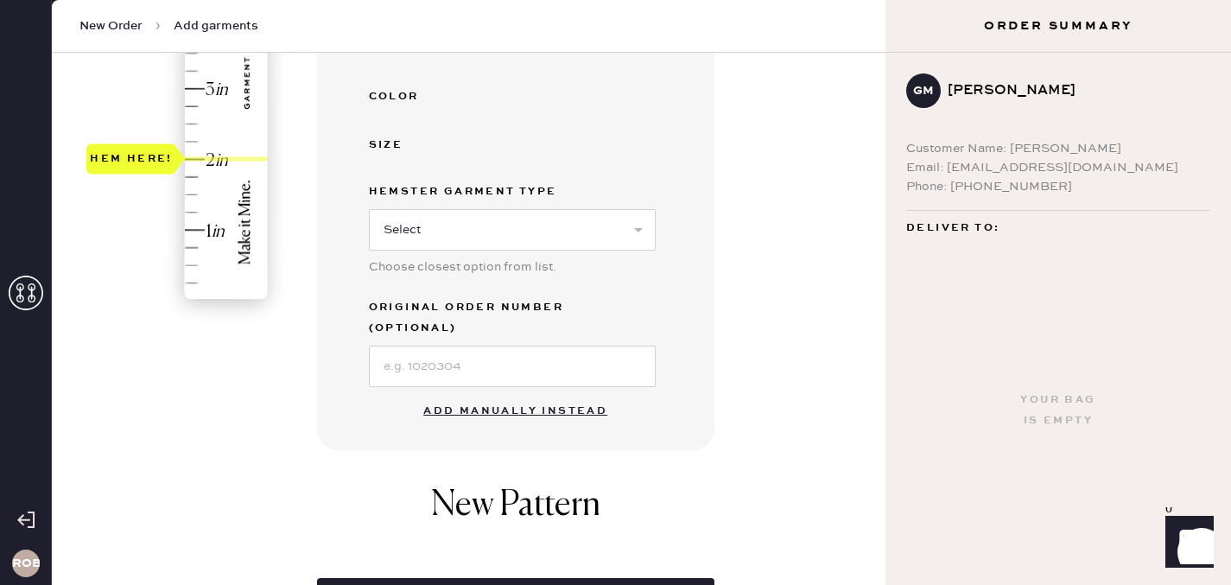
click at [491, 394] on button "Add manually instead" at bounding box center [515, 411] width 205 height 35
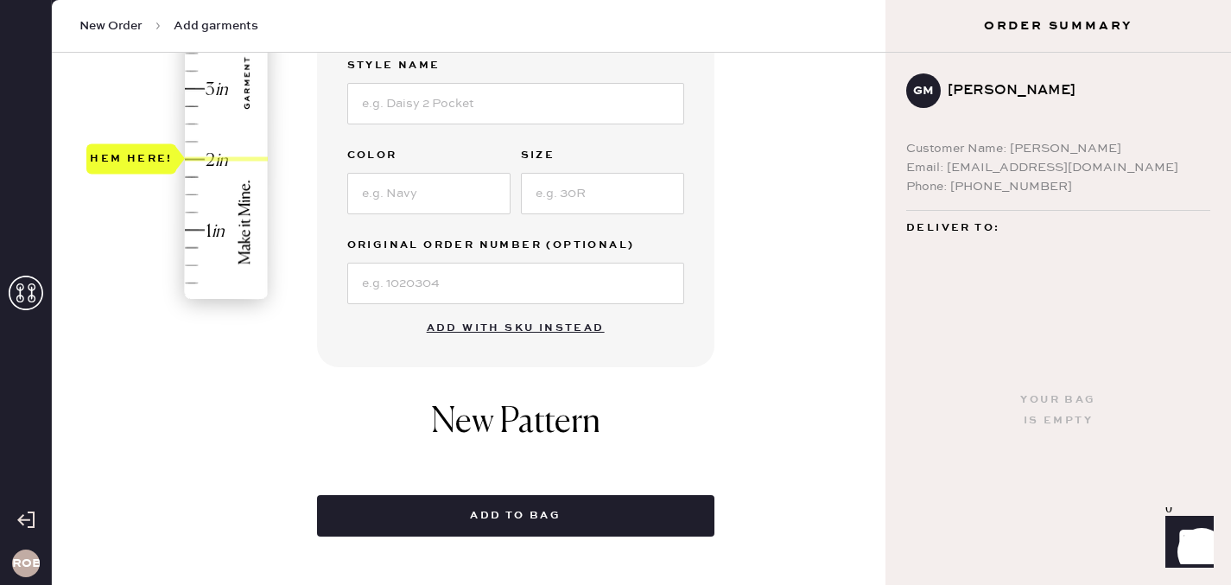
click at [700, 154] on div "Garment details Garment Type Select Basic Skirt Jeans Leggings Pants Shorts Bas…" at bounding box center [515, 45] width 397 height 644
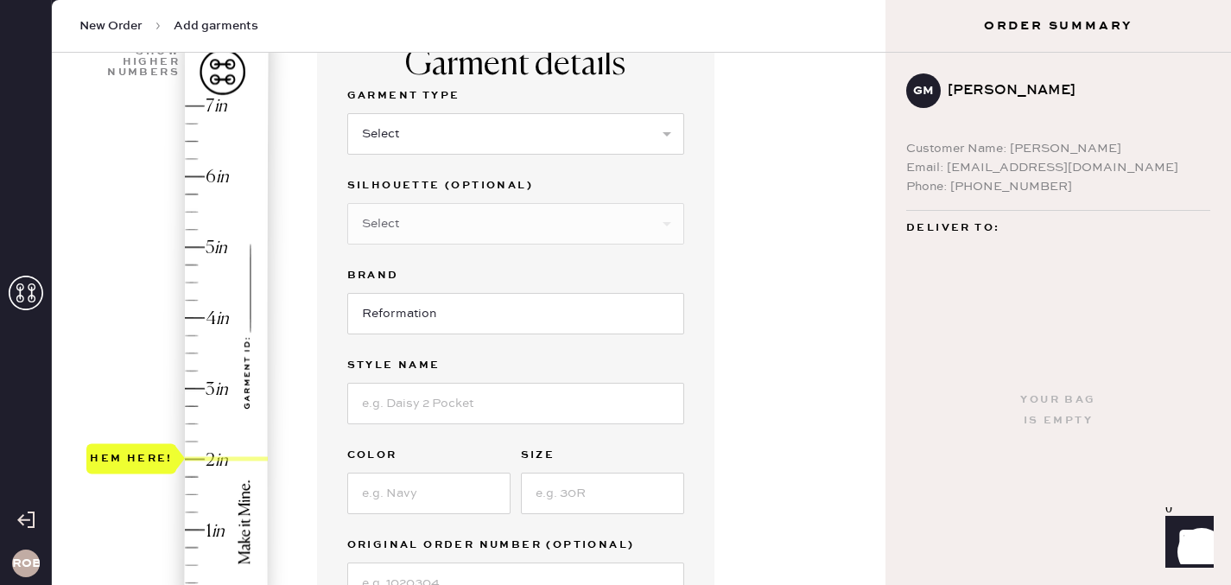
scroll to position [104, 0]
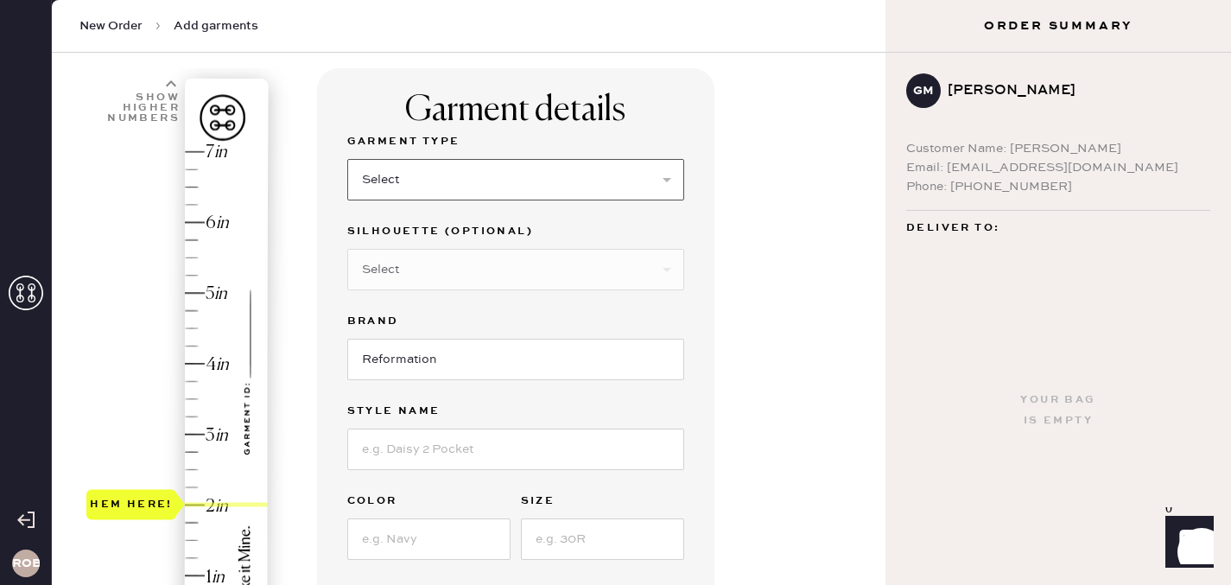
click at [416, 185] on select "Select Basic Skirt Jeans Leggings Pants Shorts Basic Sleeved Dress Basic Sleeve…" at bounding box center [515, 179] width 337 height 41
select select "6"
click at [347, 159] on select "Select Basic Skirt Jeans Leggings Pants Shorts Basic Sleeved Dress Basic Sleeve…" at bounding box center [515, 179] width 337 height 41
click at [412, 269] on select "Select Maxi Dress Midi Dress Mini Dress Other" at bounding box center [515, 269] width 337 height 41
select select "38"
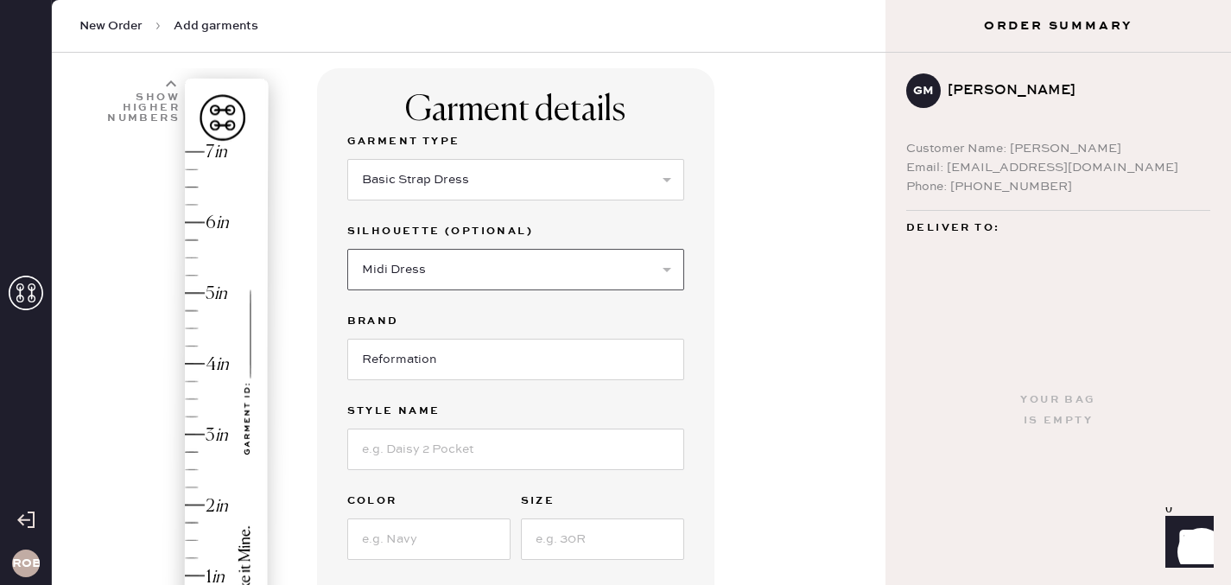
click at [347, 249] on select "Select Maxi Dress Midi Dress Mini Dress Other" at bounding box center [515, 269] width 337 height 41
click at [92, 477] on div "Hem here!" at bounding box center [178, 399] width 184 height 510
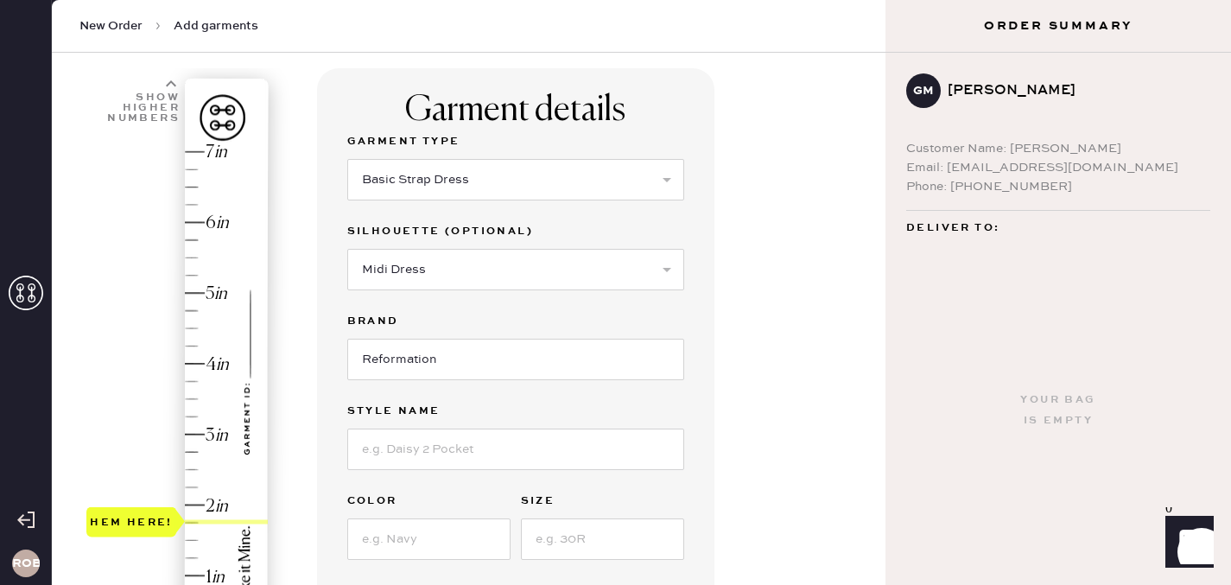
type input "2"
click at [202, 501] on div "Hem here!" at bounding box center [178, 399] width 184 height 510
click at [440, 357] on input "Reformation" at bounding box center [515, 359] width 337 height 41
click at [384, 446] on input at bounding box center [515, 448] width 337 height 41
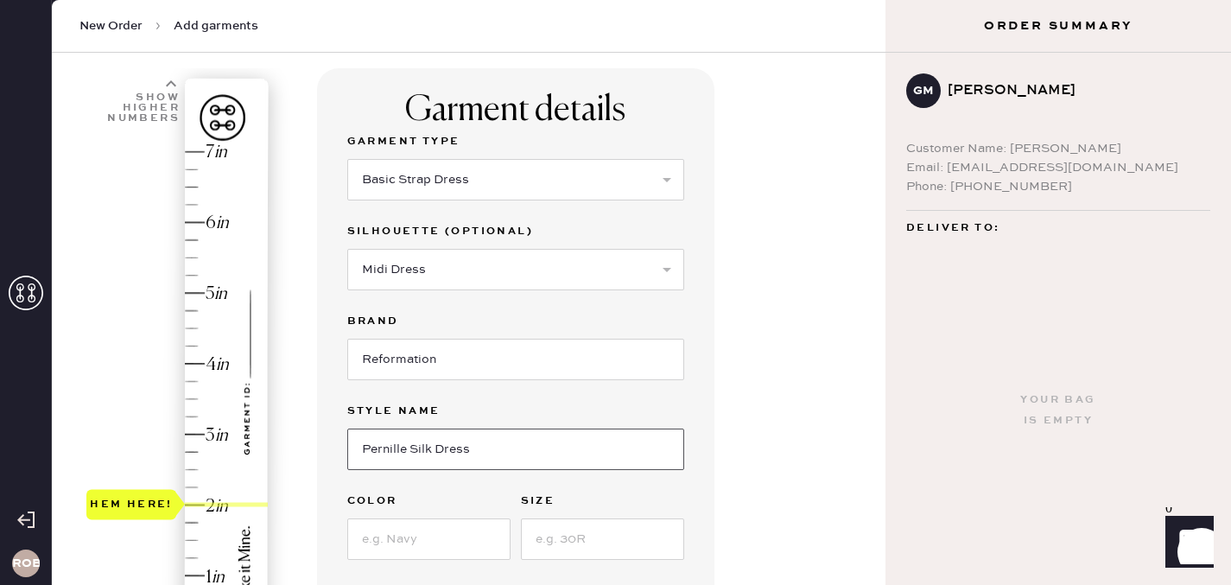
type input "Pernille Silk Dress"
click at [393, 543] on input at bounding box center [428, 538] width 163 height 41
type input "Navy"
click at [560, 540] on input at bounding box center [602, 538] width 163 height 41
type input "s"
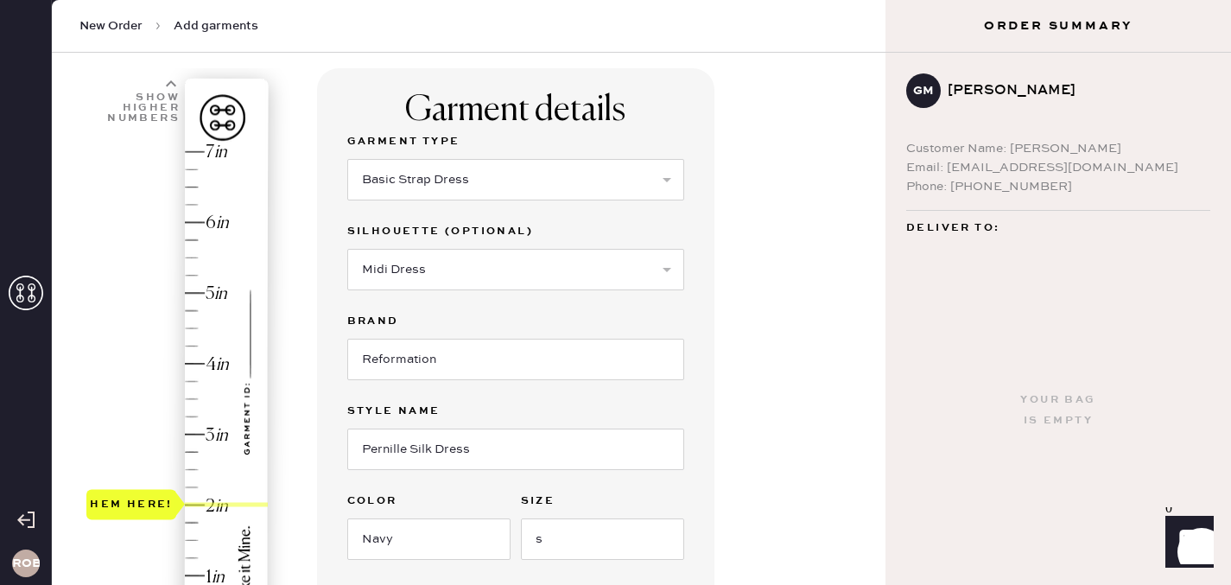
click at [781, 452] on div "Garment details Garment Type Select Basic Skirt Jeans Leggings Pants Shorts Bas…" at bounding box center [594, 583] width 554 height 1030
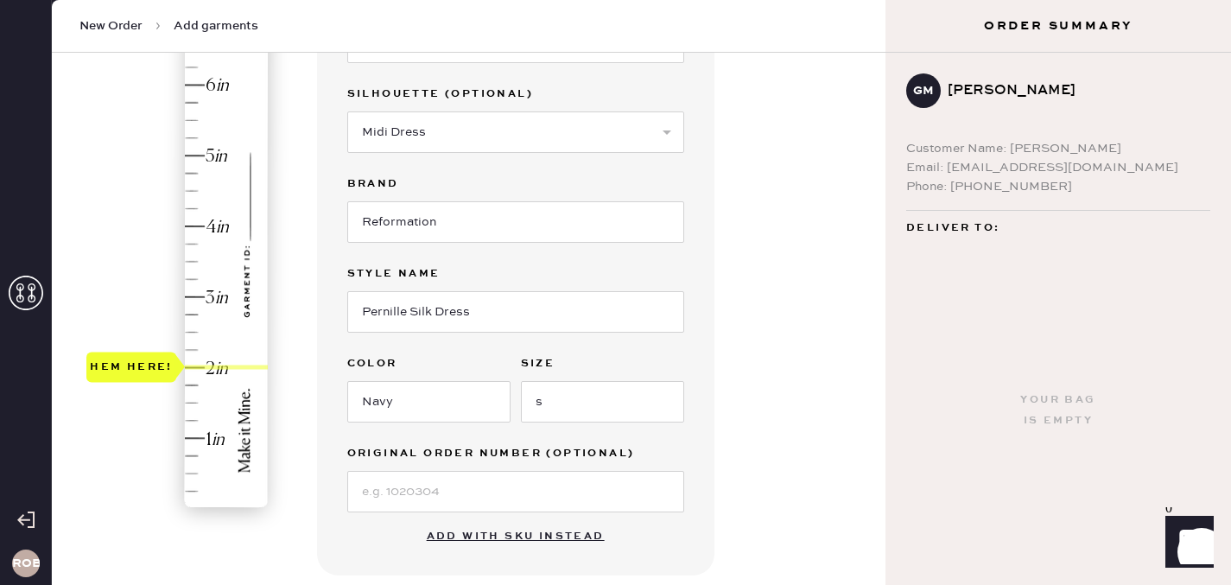
scroll to position [242, 0]
click at [516, 498] on input at bounding box center [515, 490] width 337 height 41
type input "S27505928"
click at [837, 409] on div "Garment details Garment Type Select Basic Skirt Jeans Leggings Pants Shorts Bas…" at bounding box center [594, 445] width 554 height 1030
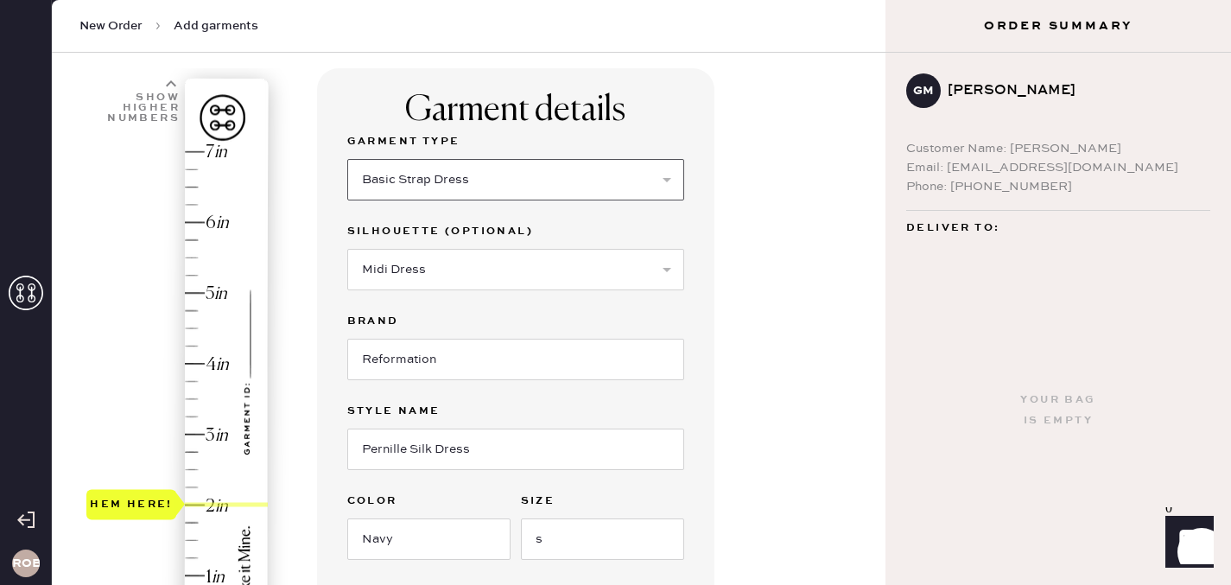
click at [649, 182] on select "Select Basic Skirt Jeans Leggings Pants Shorts Basic Sleeved Dress Basic Sleeve…" at bounding box center [515, 179] width 337 height 41
click at [819, 167] on div "Garment details Garment Type Select Basic Skirt Jeans Leggings Pants Shorts Bas…" at bounding box center [594, 583] width 554 height 1030
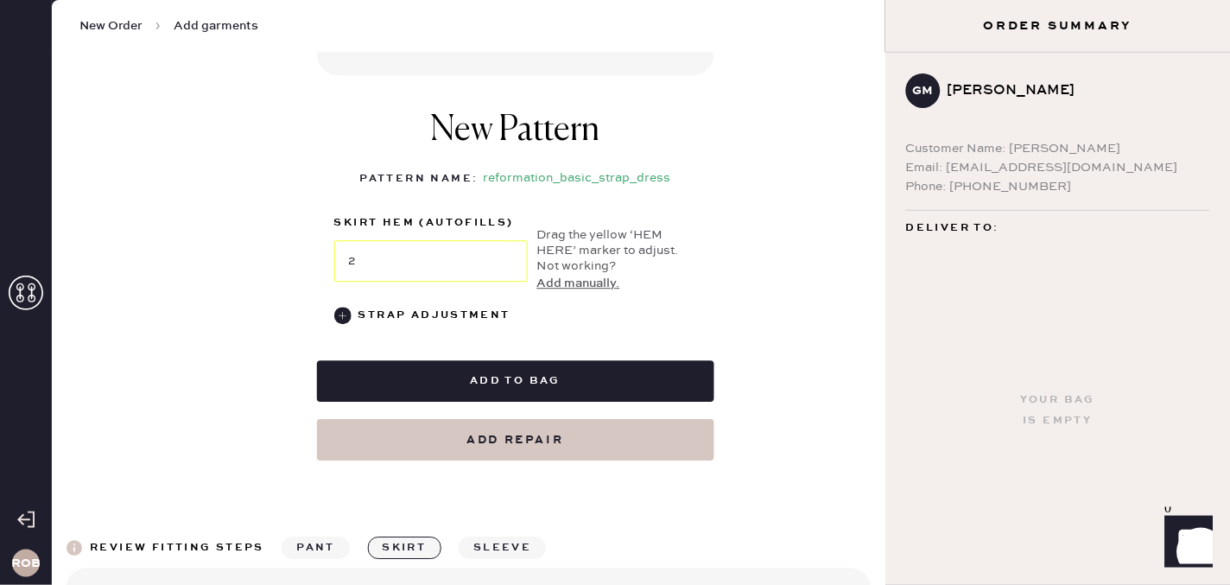
scroll to position [760, 0]
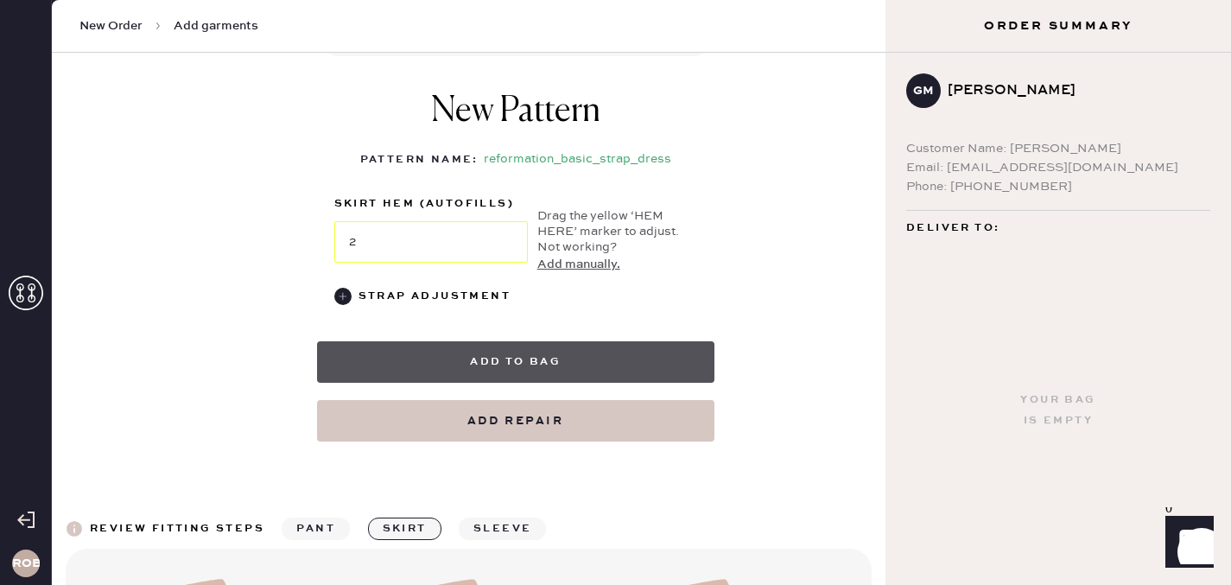
click at [611, 356] on button "Add to bag" at bounding box center [515, 361] width 397 height 41
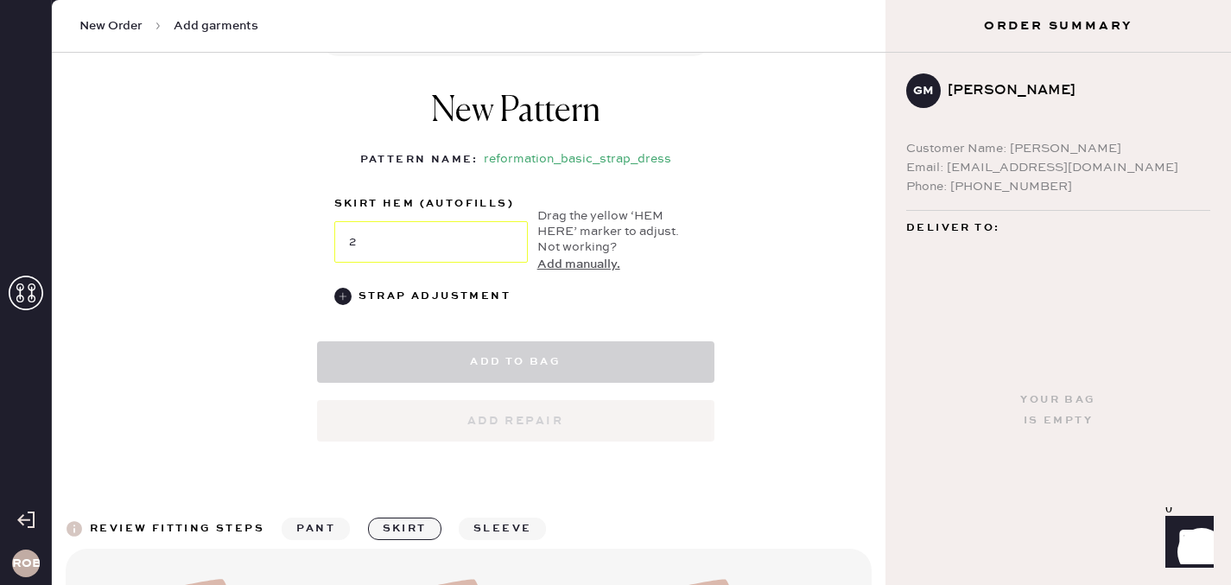
select select "6"
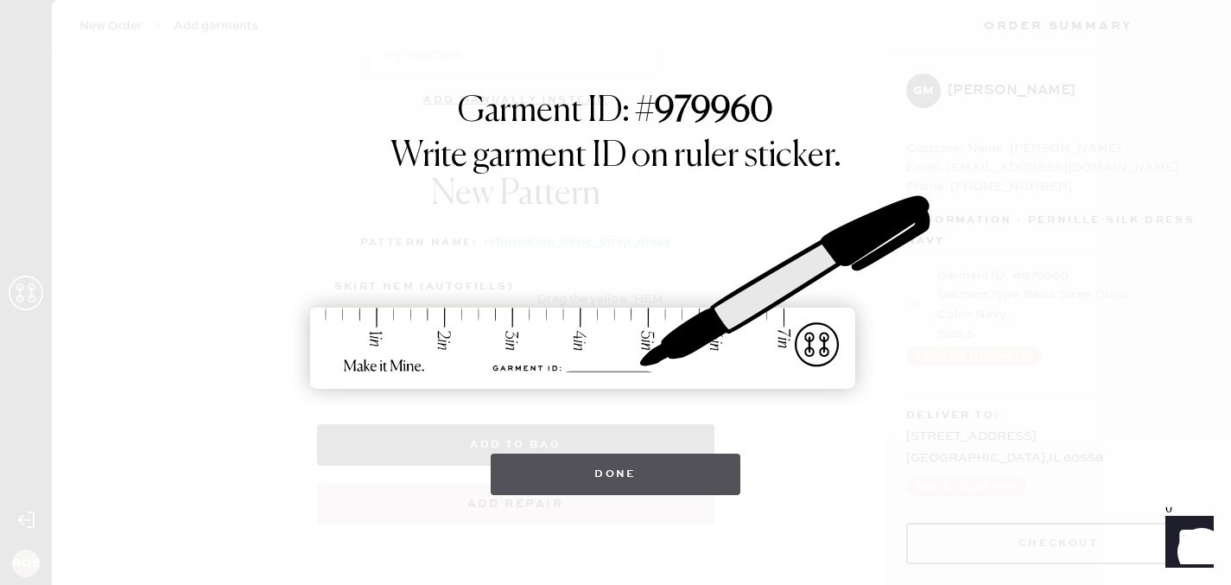
click at [650, 478] on button "Done" at bounding box center [616, 473] width 250 height 41
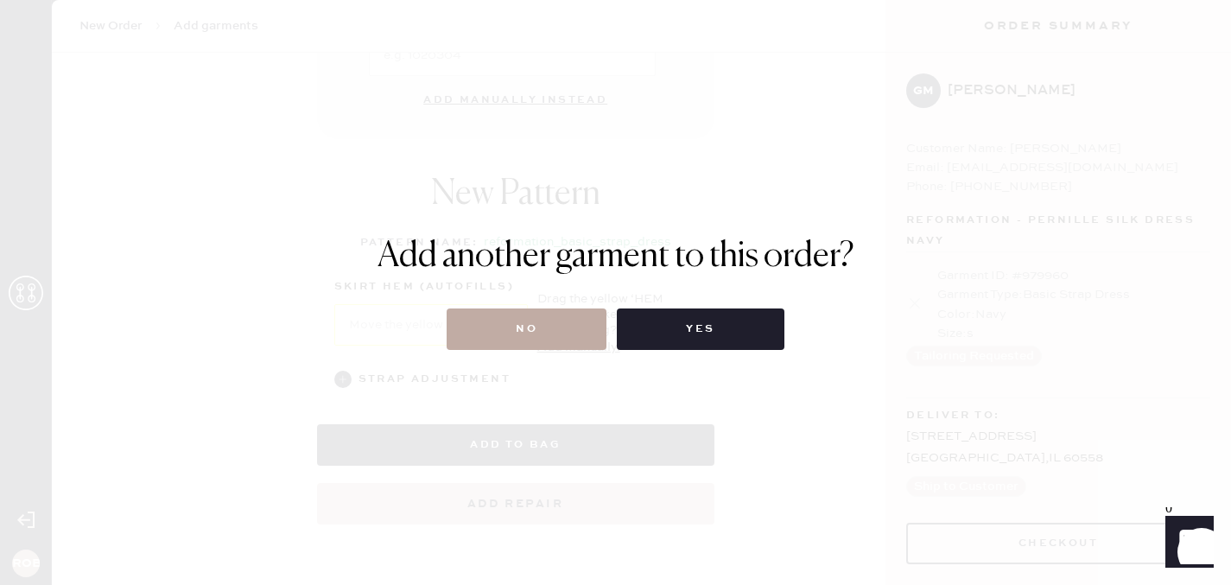
click at [554, 331] on button "No" at bounding box center [527, 328] width 160 height 41
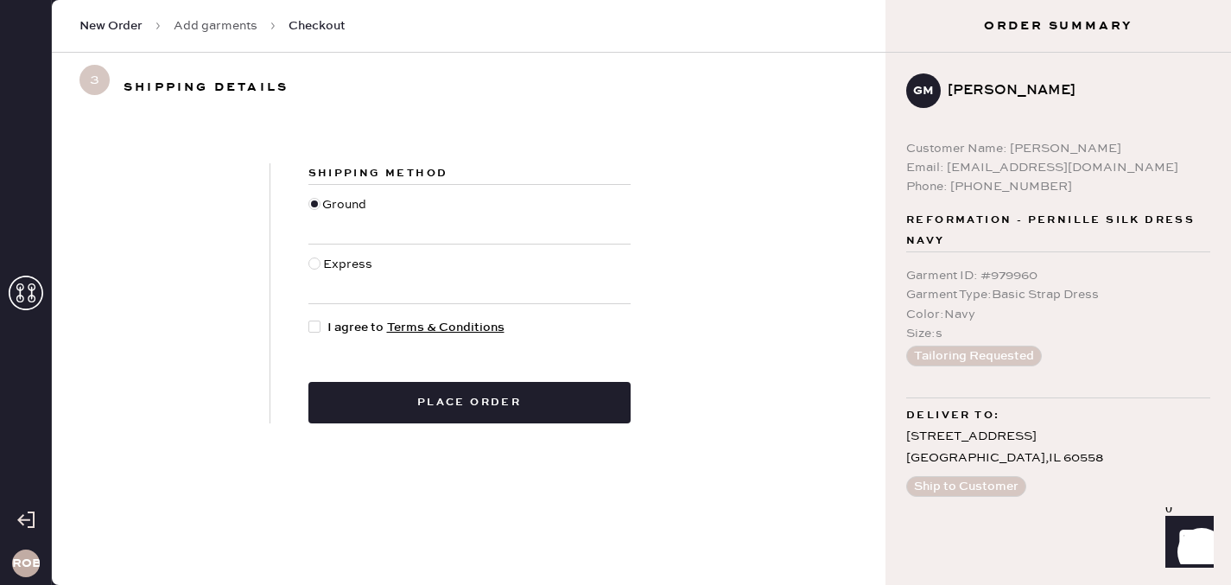
click at [322, 323] on div at bounding box center [317, 327] width 19 height 19
click at [309, 319] on input "I agree to Terms & Conditions" at bounding box center [308, 318] width 1 height 1
click at [322, 323] on div at bounding box center [317, 327] width 19 height 19
click at [309, 319] on input "I agree to Terms & Conditions" at bounding box center [308, 318] width 1 height 1
click at [318, 321] on div at bounding box center [314, 326] width 12 height 12
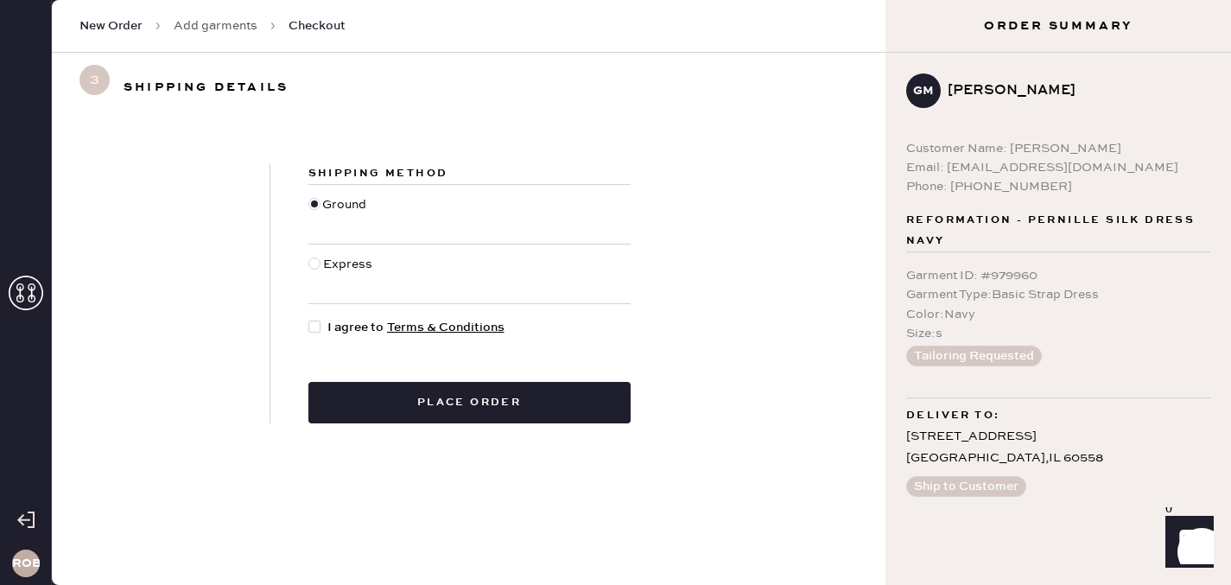
click at [309, 319] on input "I agree to Terms & Conditions" at bounding box center [308, 318] width 1 height 1
checkbox input "true"
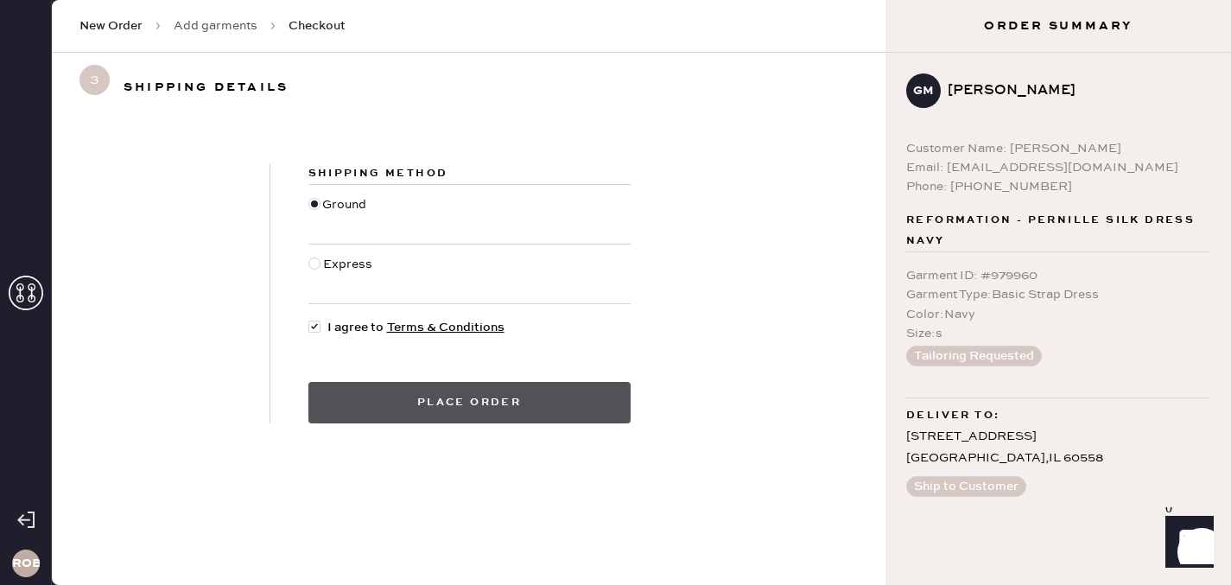
click at [387, 402] on button "Place order" at bounding box center [469, 402] width 322 height 41
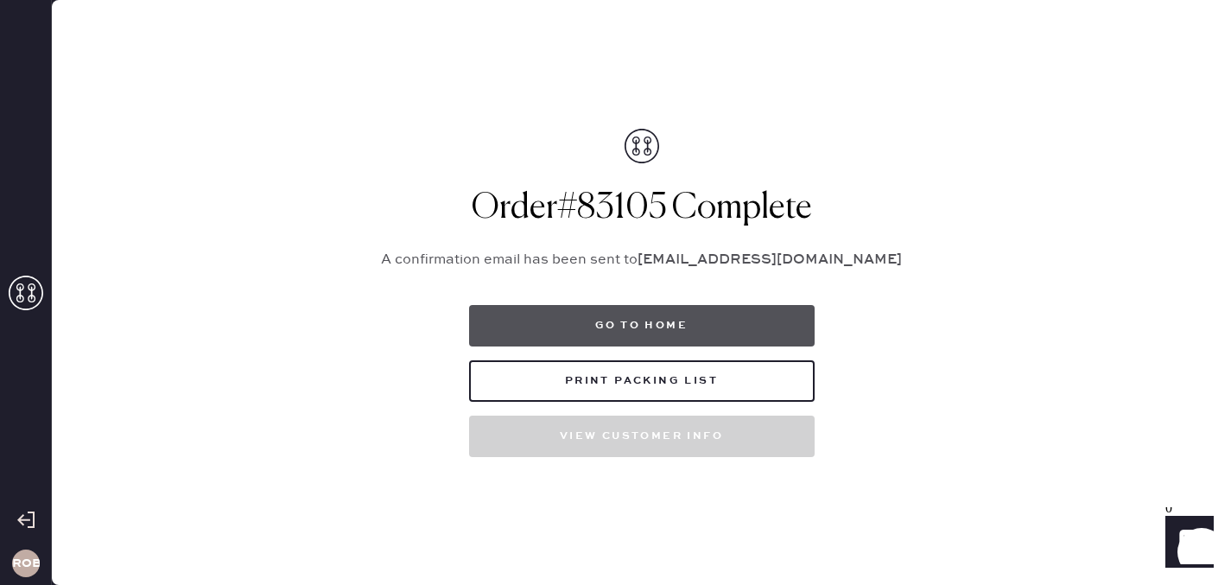
click at [547, 326] on button "Go to home" at bounding box center [641, 325] width 345 height 41
